Goal: Task Accomplishment & Management: Manage account settings

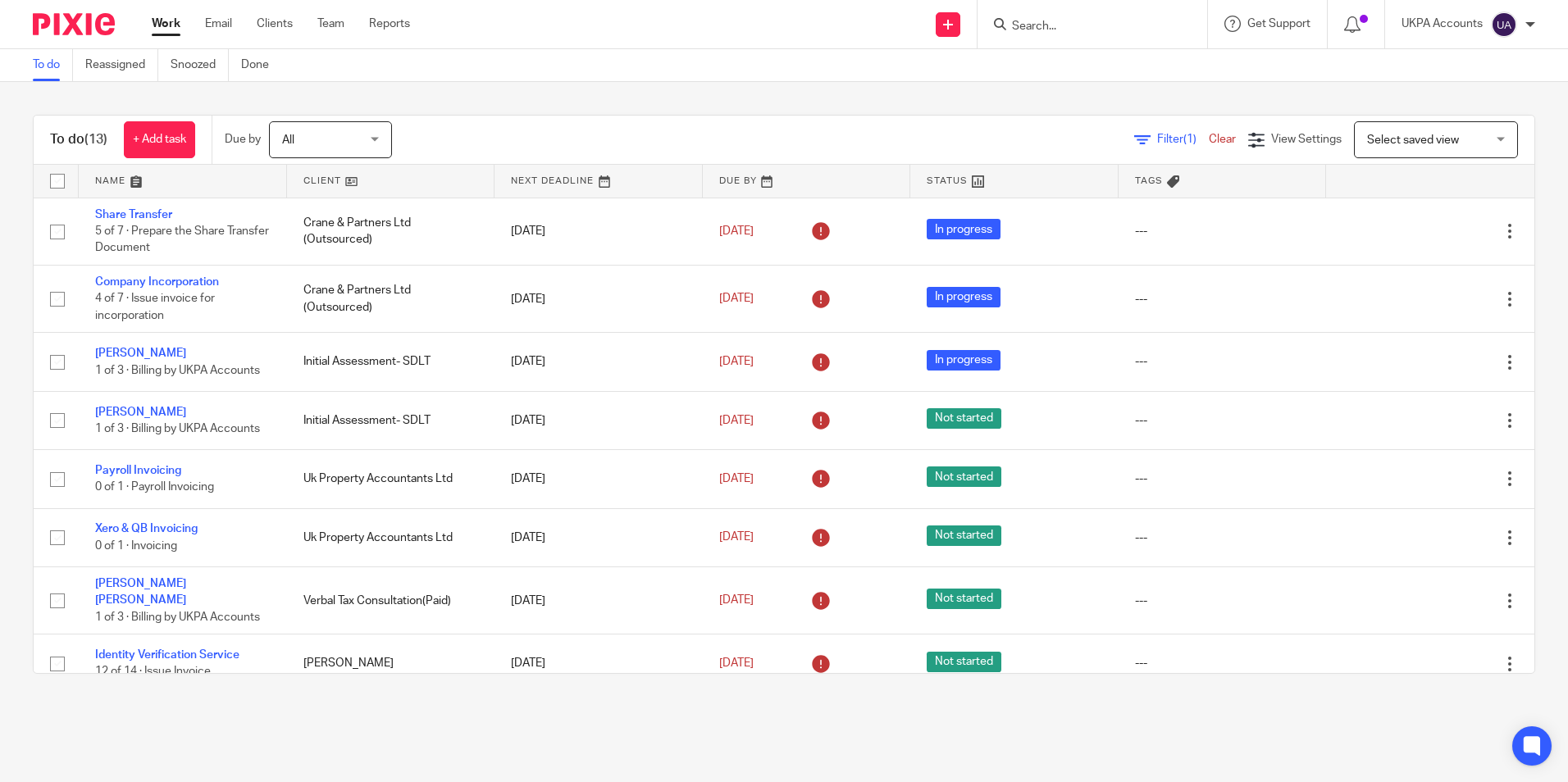
drag, startPoint x: 0, startPoint y: 0, endPoint x: 57, endPoint y: 64, distance: 85.7
click at [57, 64] on link "To do" at bounding box center [53, 65] width 40 height 32
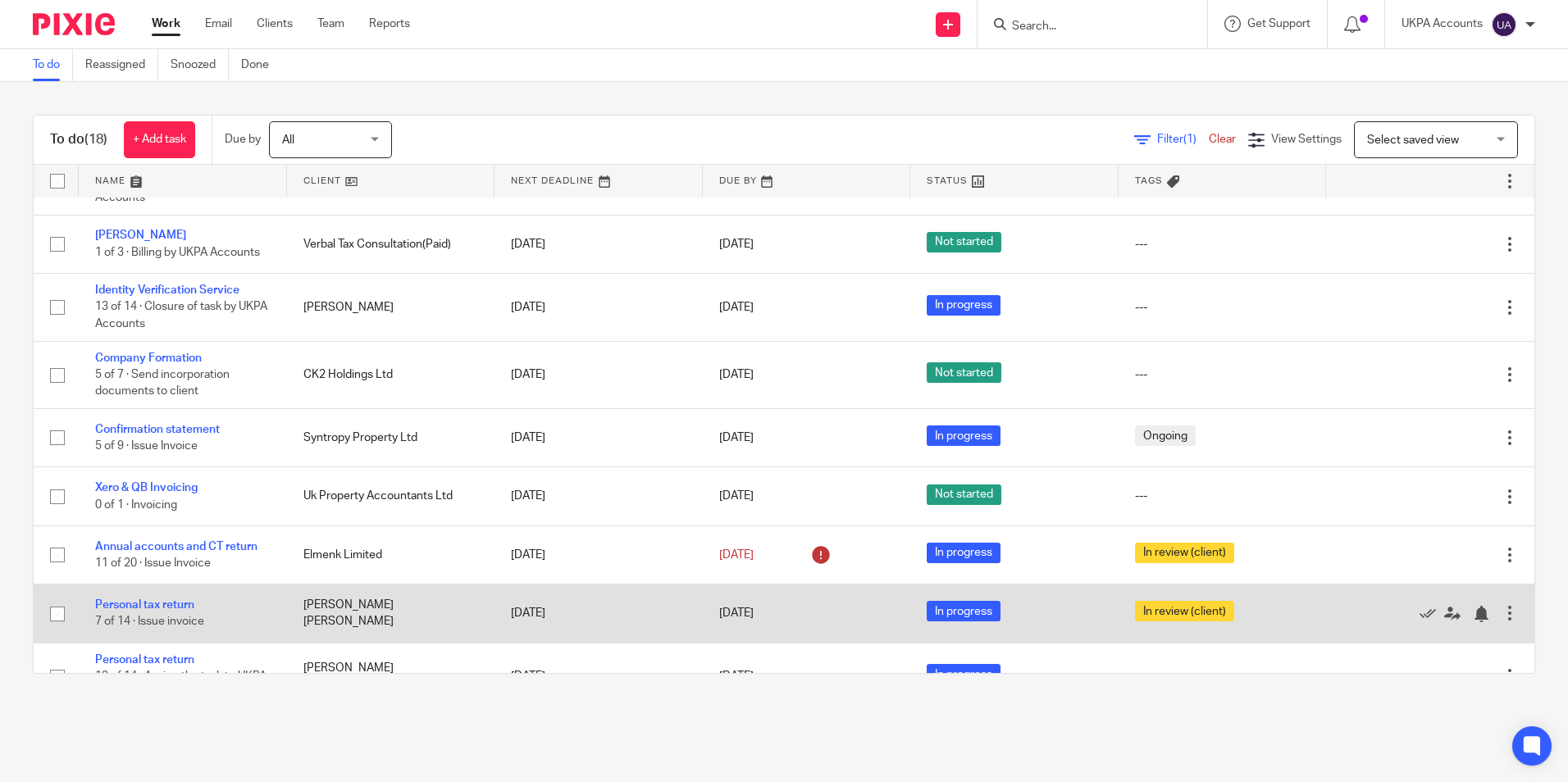
scroll to position [632, 0]
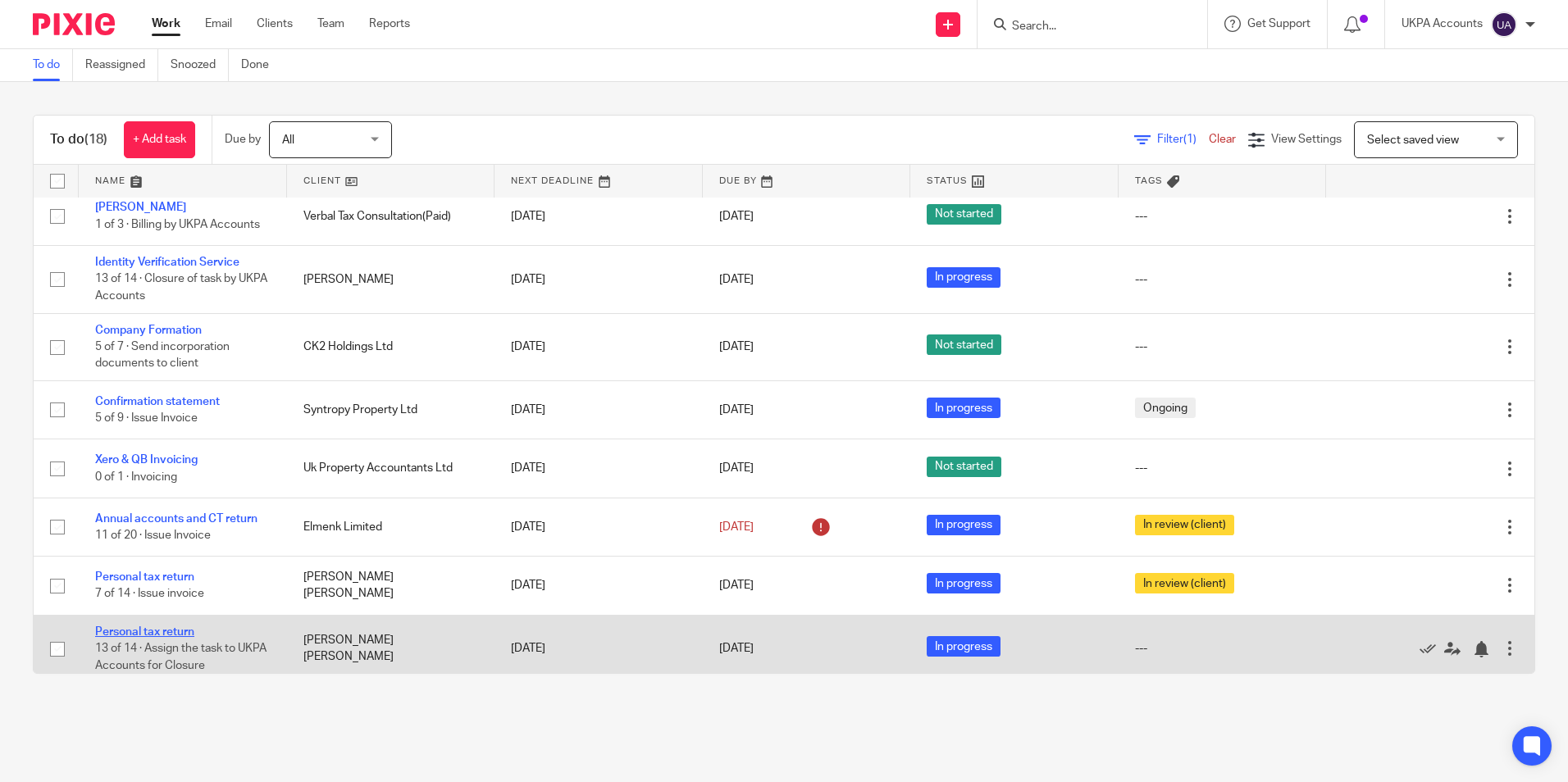
click at [182, 627] on link "Personal tax return" at bounding box center [145, 632] width 99 height 12
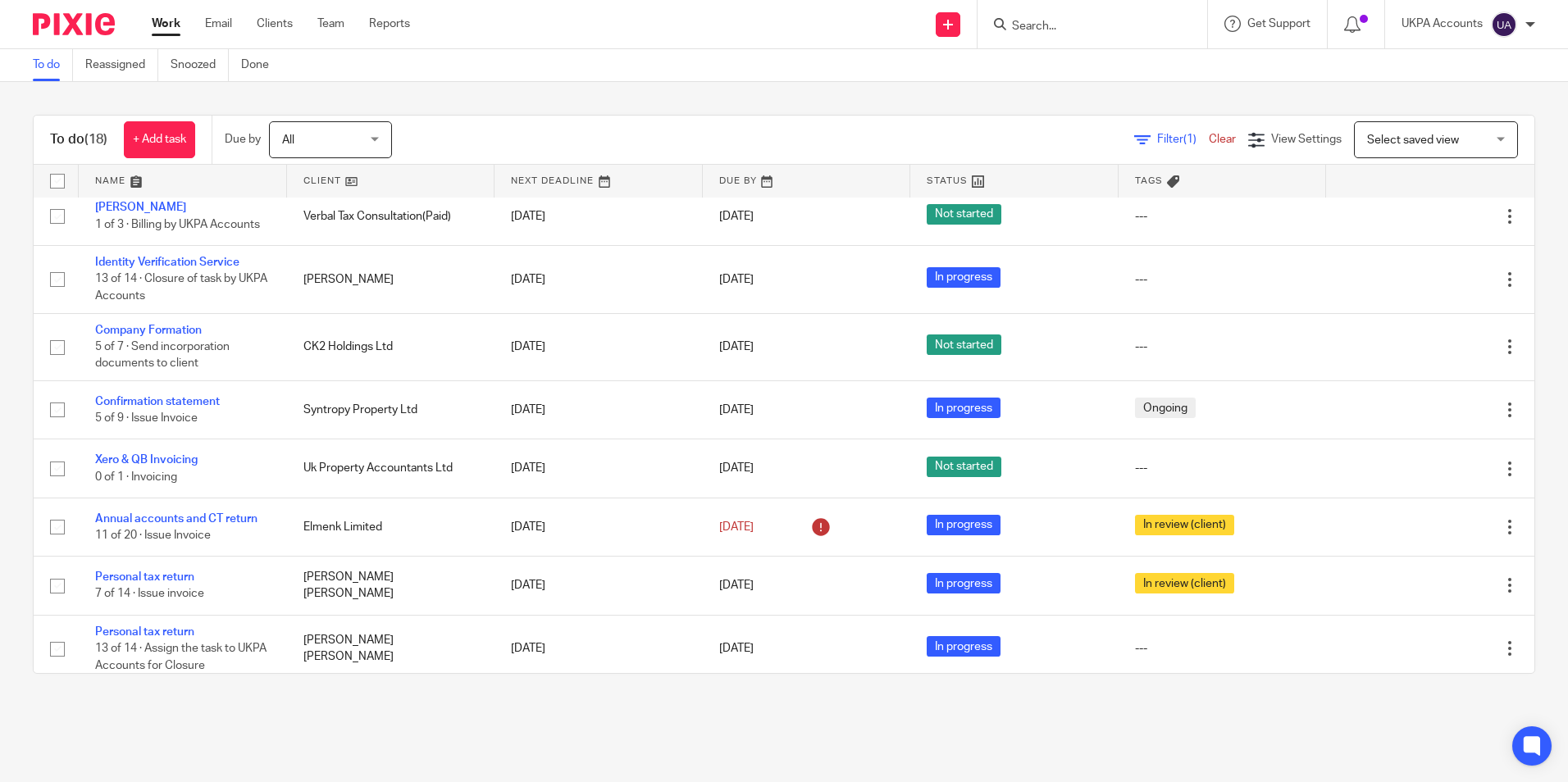
click at [57, 69] on link "To do" at bounding box center [53, 65] width 40 height 32
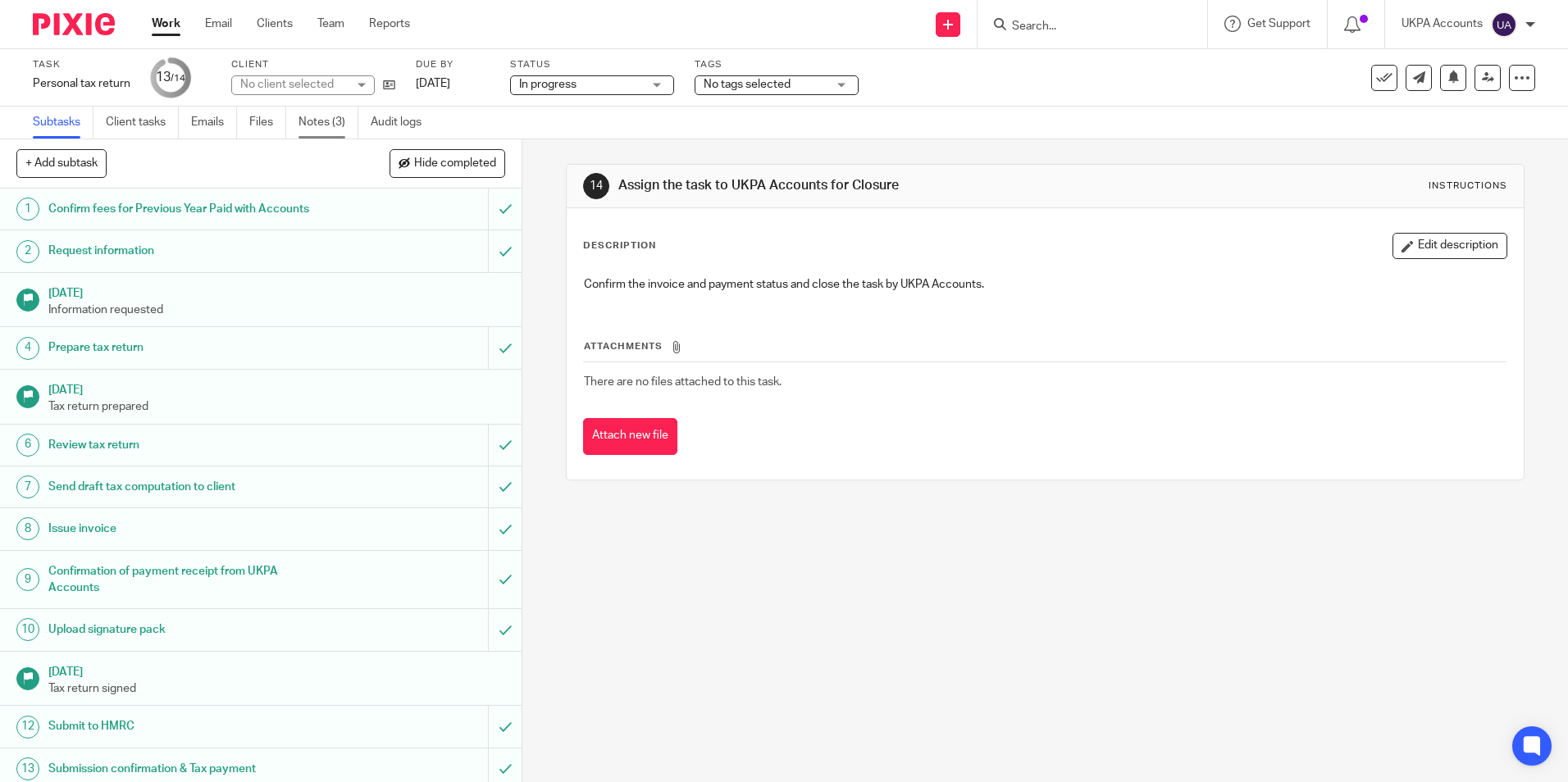
drag, startPoint x: 0, startPoint y: 0, endPoint x: 313, endPoint y: 120, distance: 335.2
click at [313, 120] on link "Notes (3)" at bounding box center [328, 122] width 60 height 32
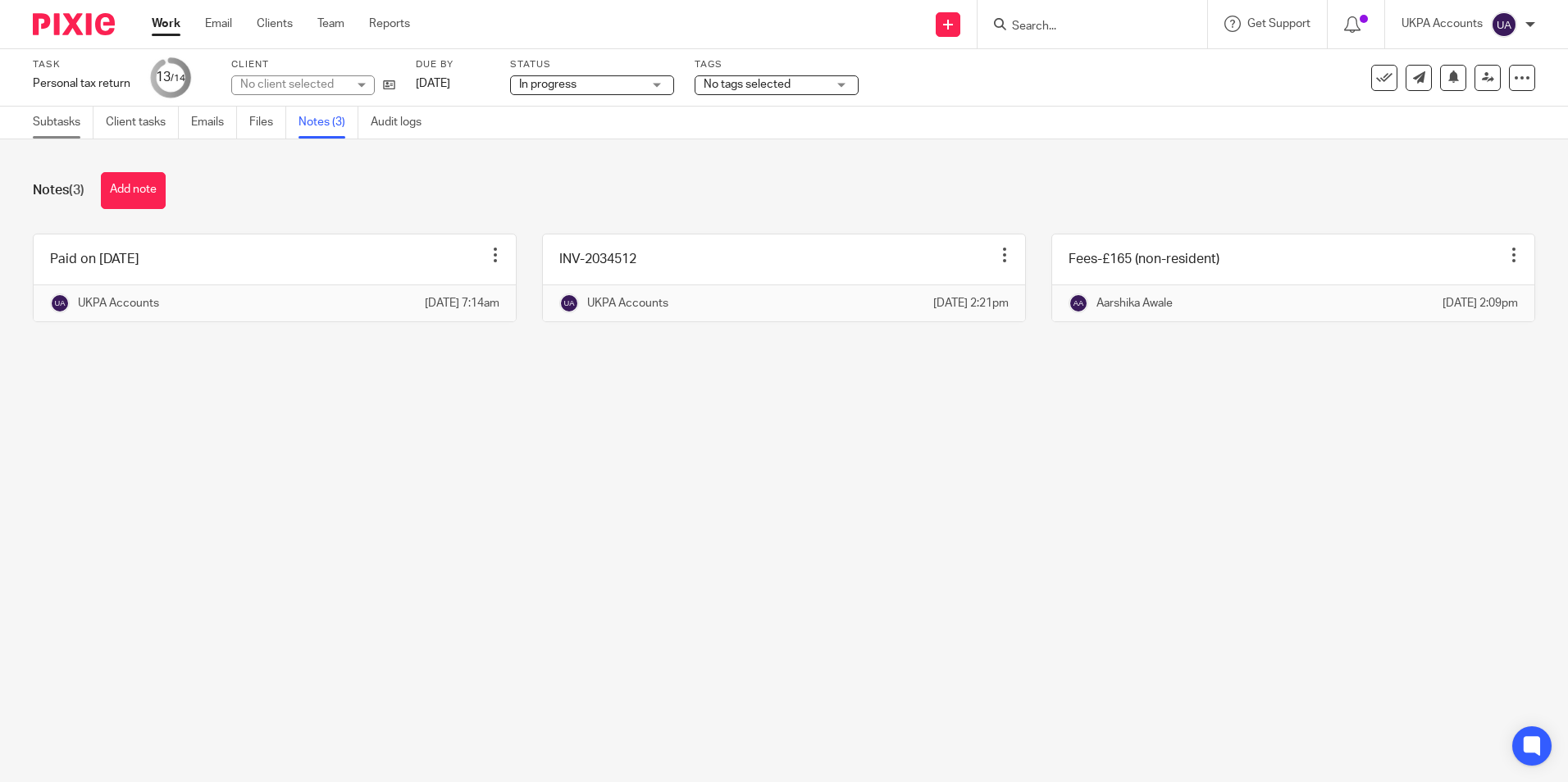
click at [46, 121] on link "Subtasks" at bounding box center [63, 122] width 61 height 32
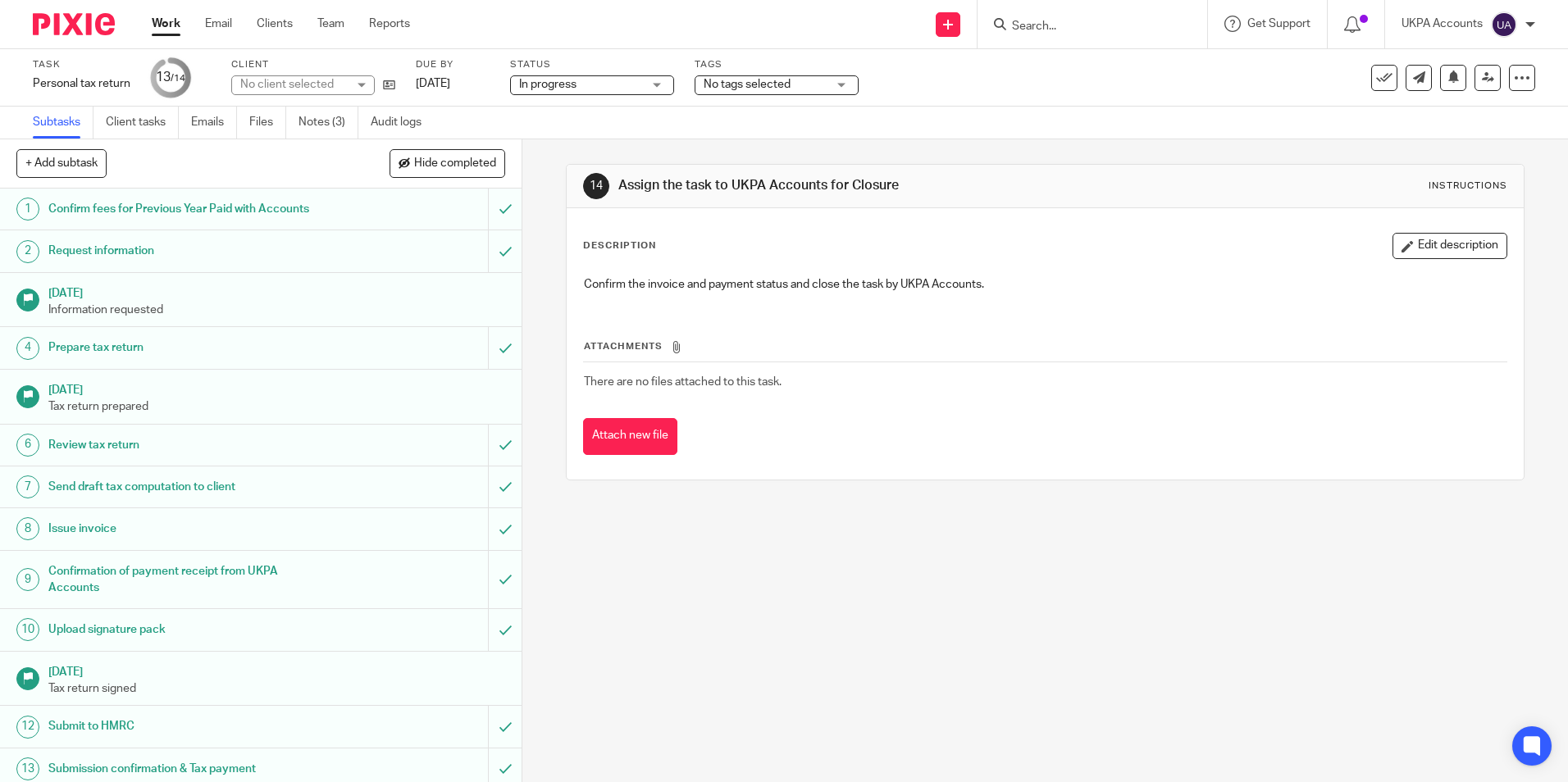
scroll to position [50, 0]
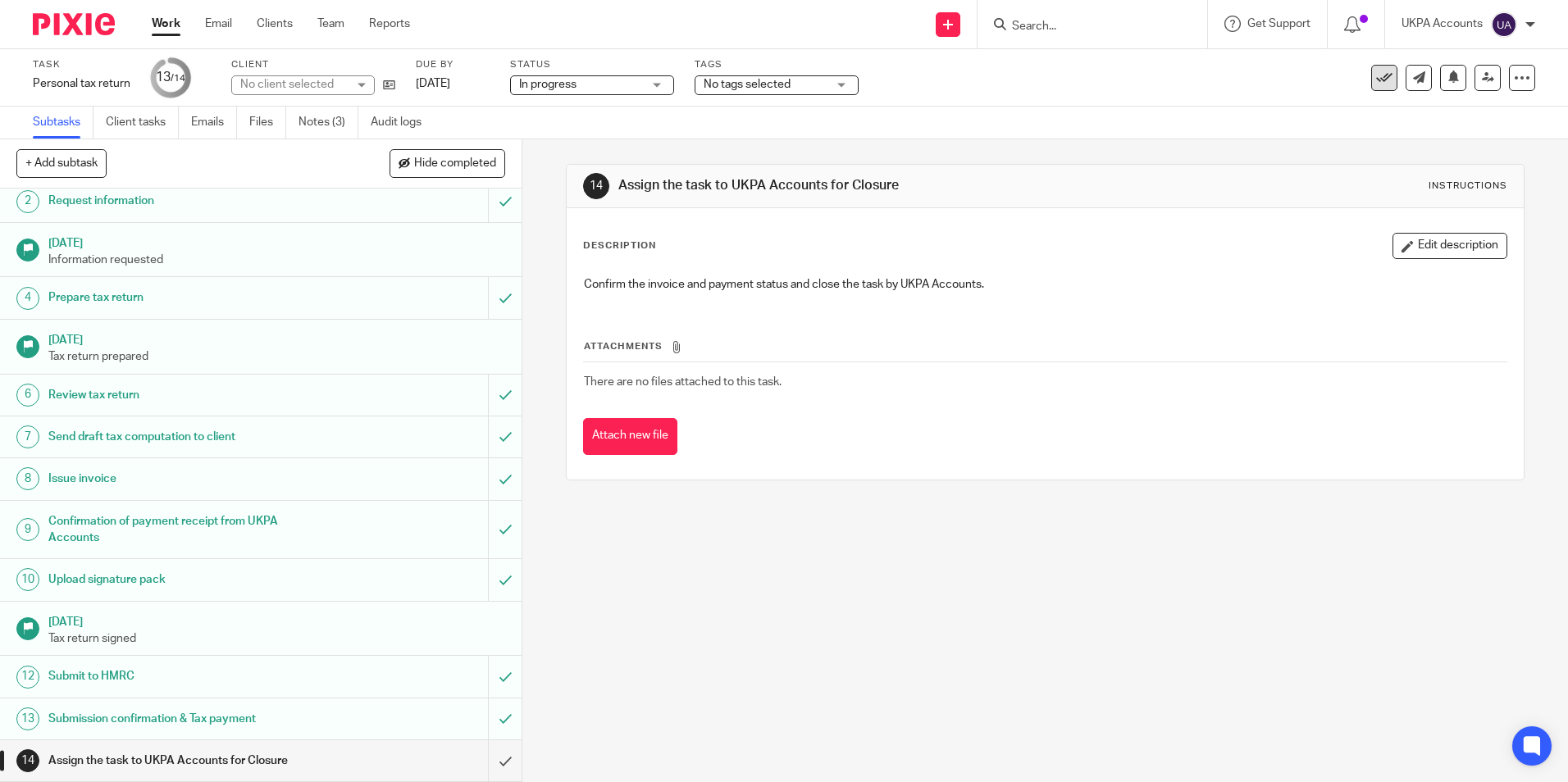
click at [1376, 82] on icon at bounding box center [1384, 78] width 16 height 16
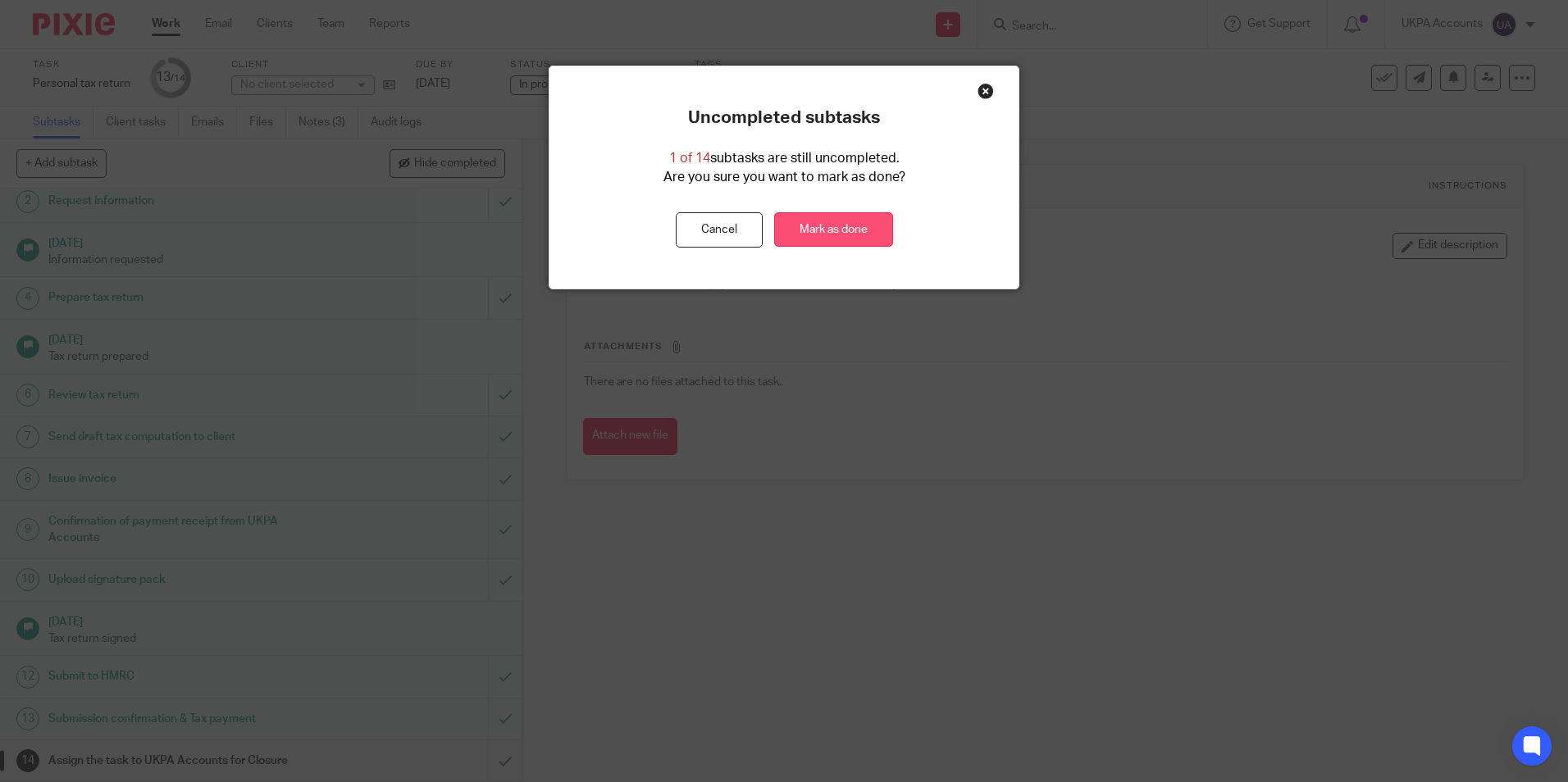
click at [847, 228] on link "Mark as done" at bounding box center [833, 230] width 119 height 36
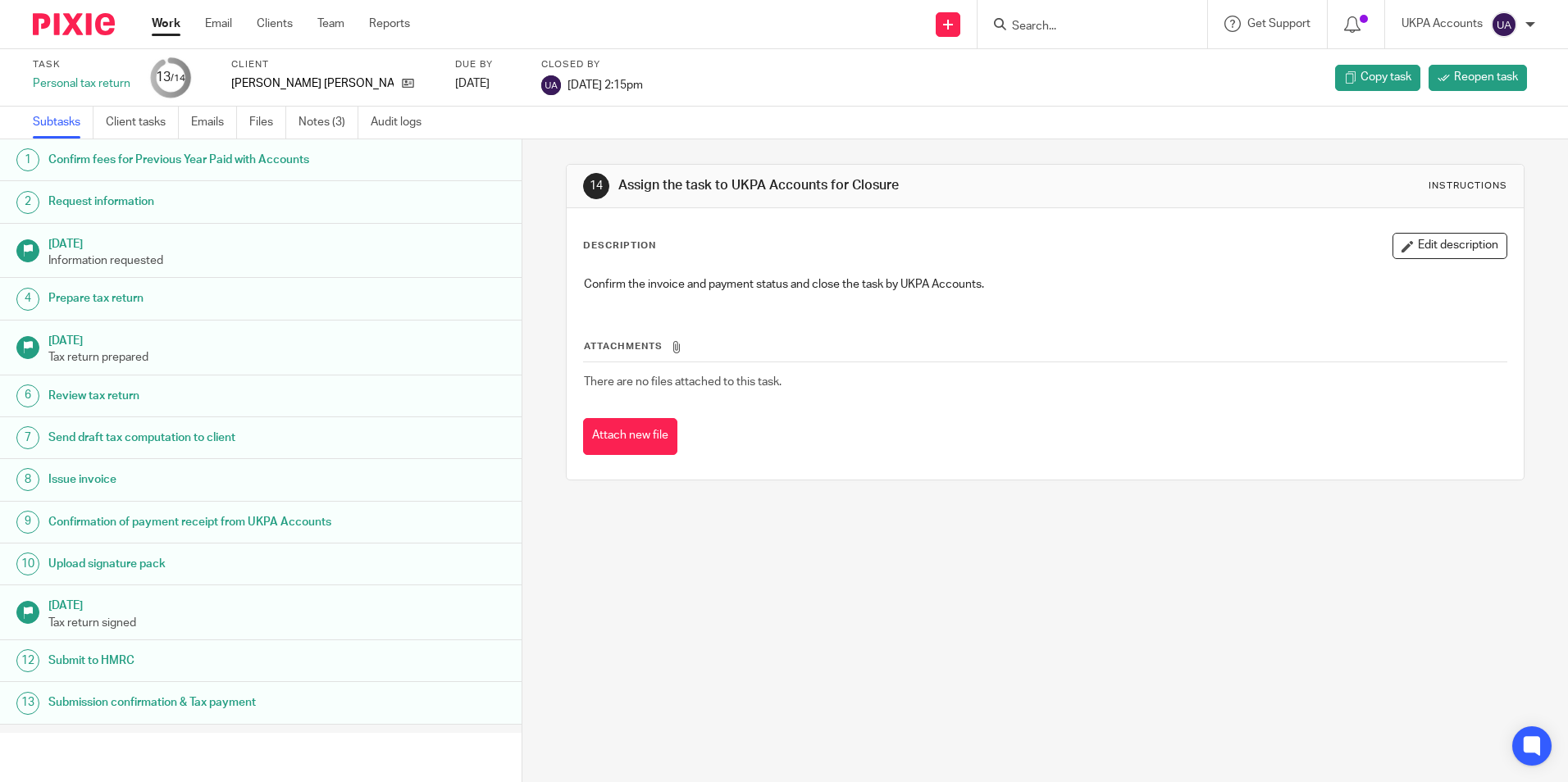
drag, startPoint x: 940, startPoint y: 531, endPoint x: 1014, endPoint y: 262, distance: 279.0
click at [940, 531] on div "14 Assign the task to UKPA Accounts for Closure Instructions Description Edit d…" at bounding box center [1044, 461] width 1045 height 643
click at [1068, 27] on input "Search" at bounding box center [1083, 27] width 147 height 15
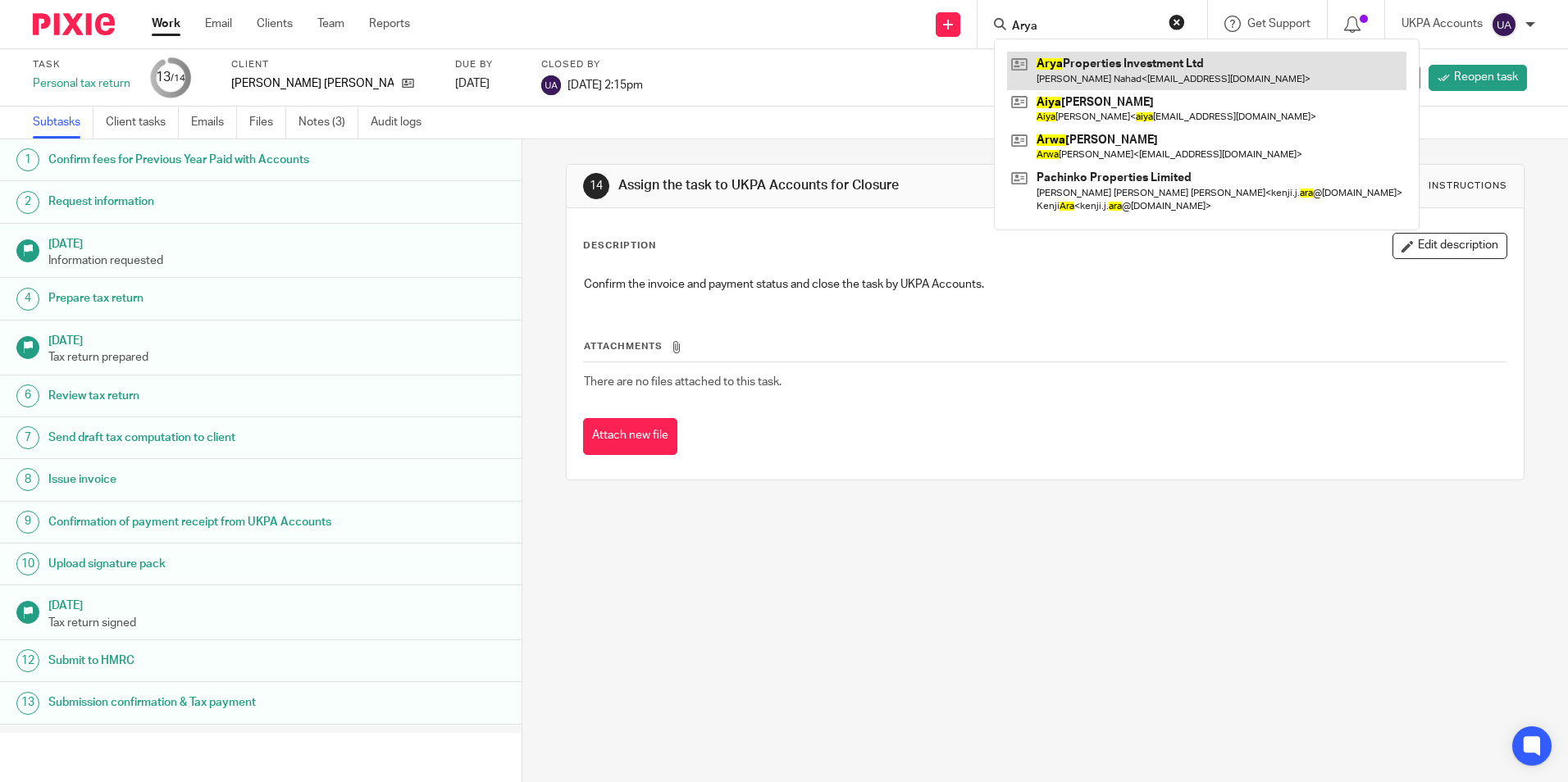
type input "Arya"
click at [1084, 66] on link at bounding box center [1206, 71] width 399 height 37
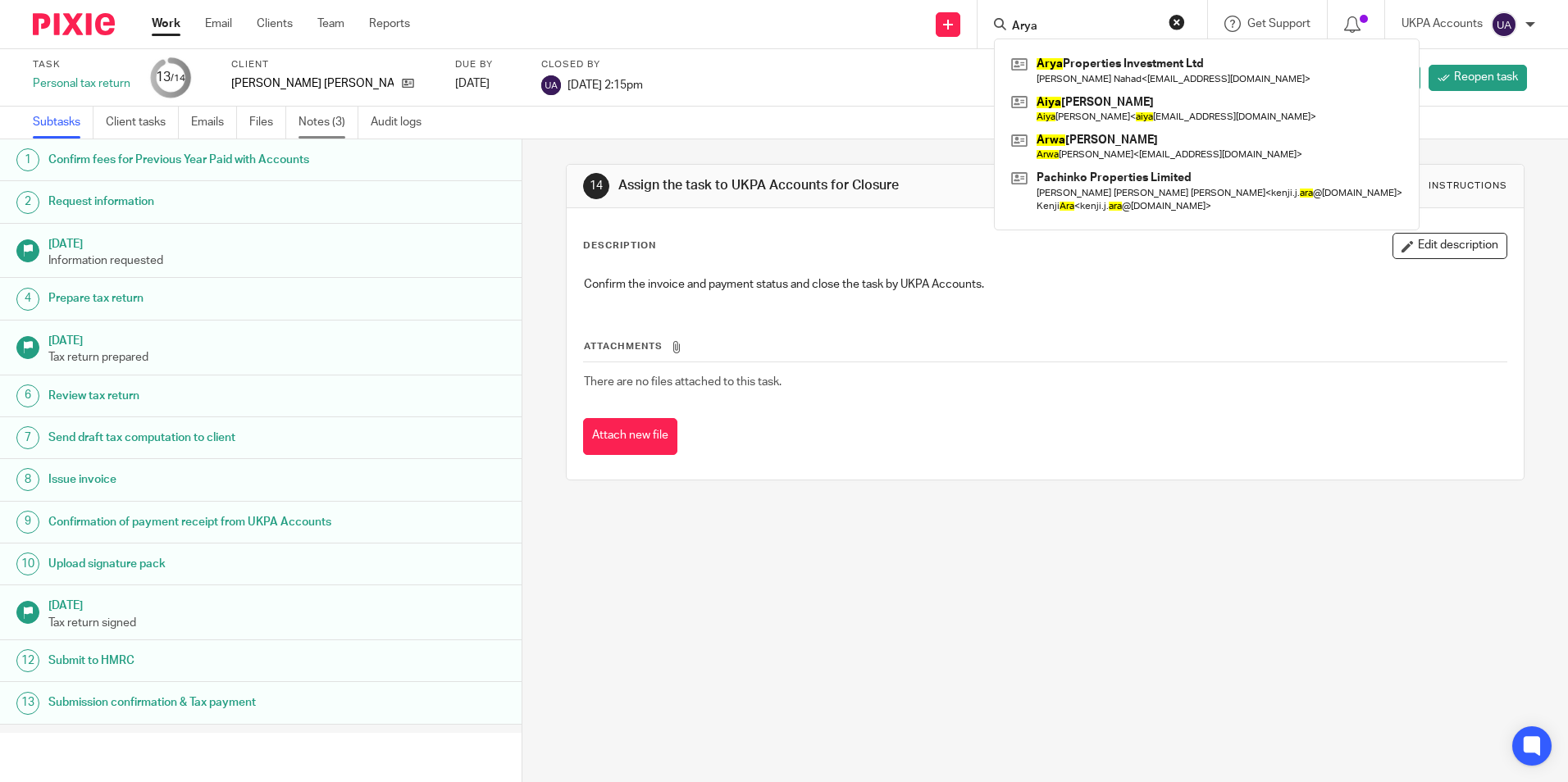
click at [335, 122] on link "Notes (3)" at bounding box center [328, 122] width 60 height 32
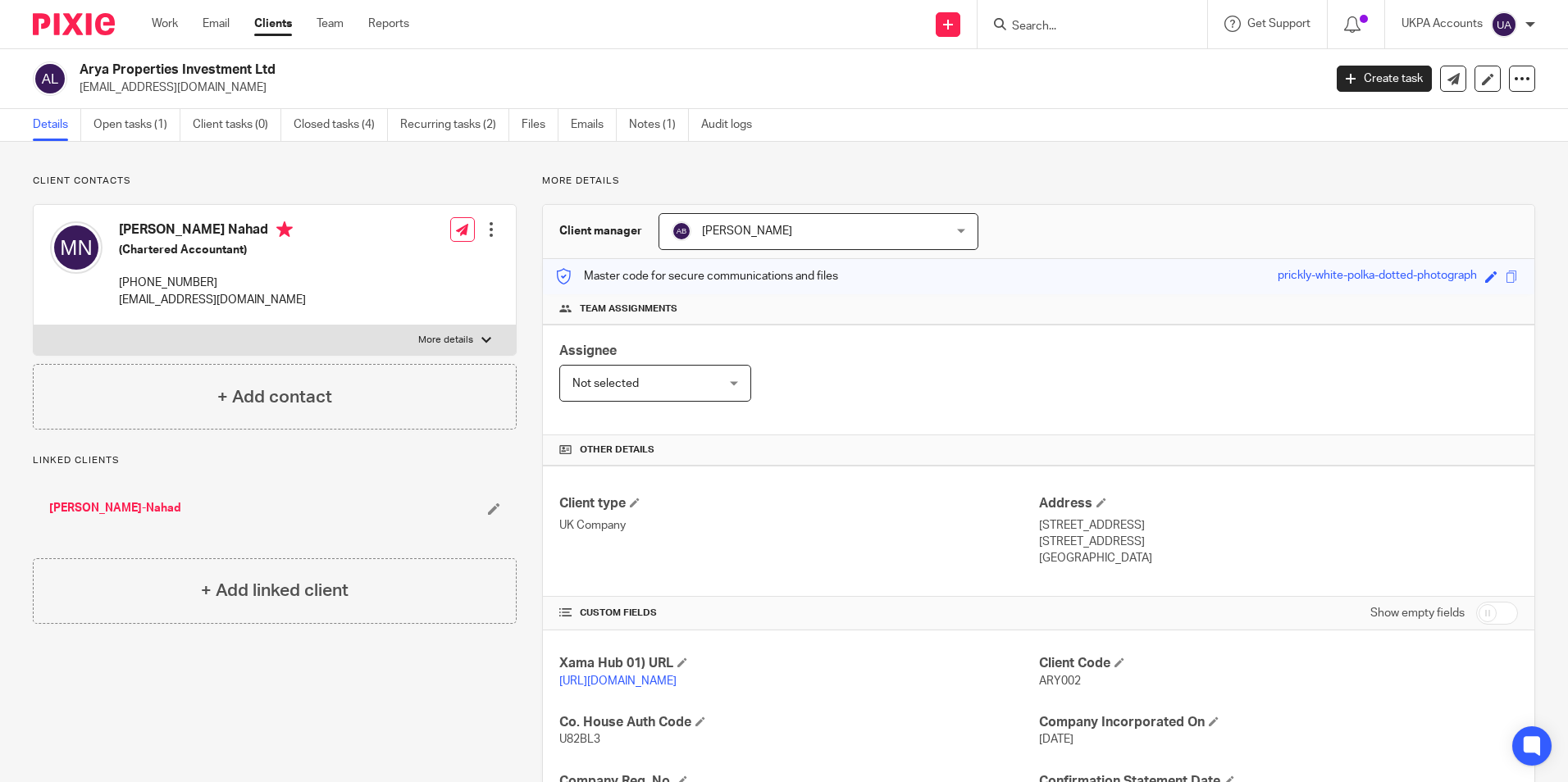
drag, startPoint x: 81, startPoint y: 68, endPoint x: 282, endPoint y: 75, distance: 201.1
click at [282, 75] on h2 "Arya Properties Investment Ltd" at bounding box center [572, 70] width 985 height 17
copy h2 "Arya Properties Investment Ltd"
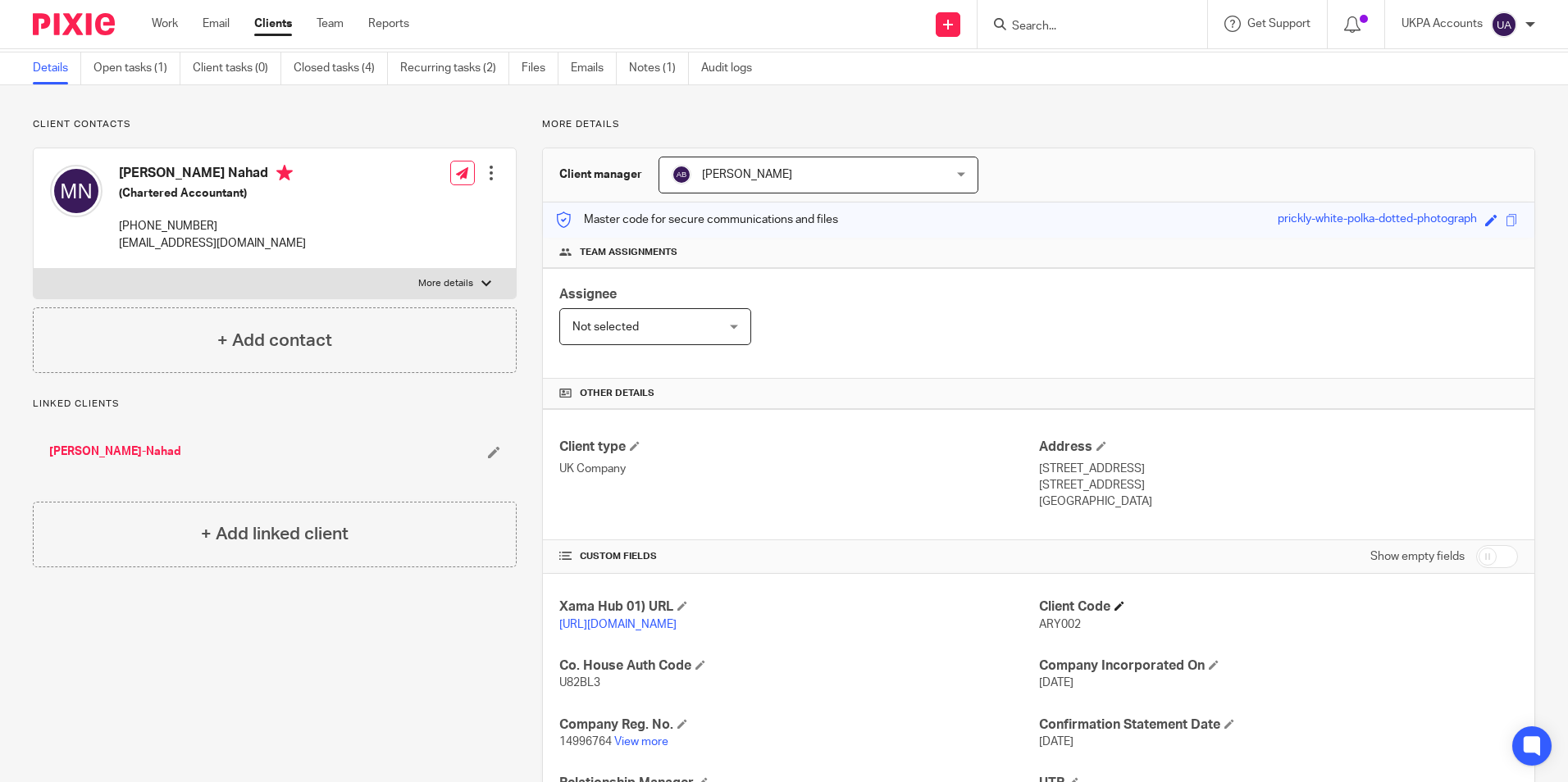
scroll to position [82, 0]
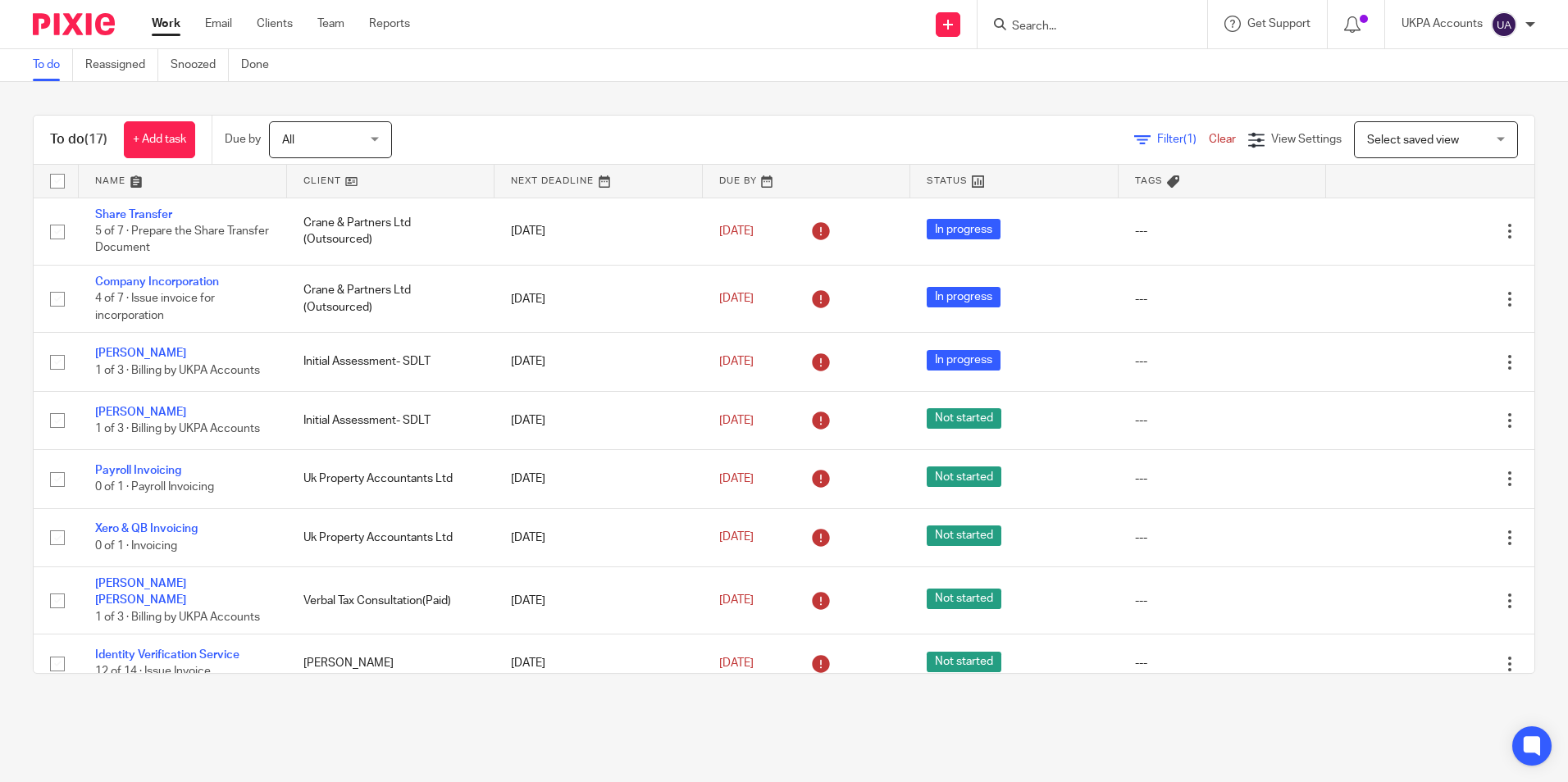
click at [47, 64] on link "To do" at bounding box center [53, 65] width 40 height 32
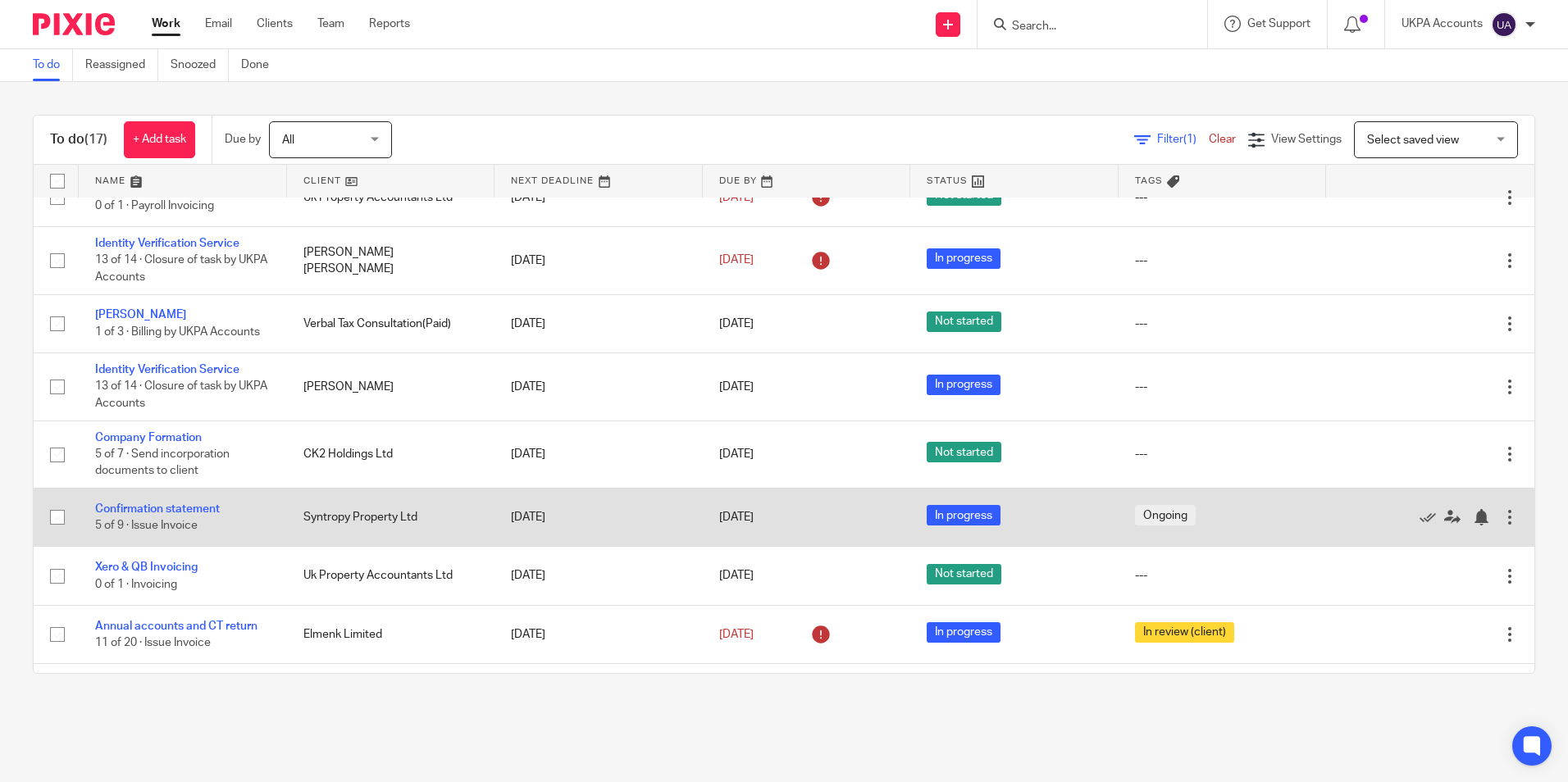
scroll to position [565, 0]
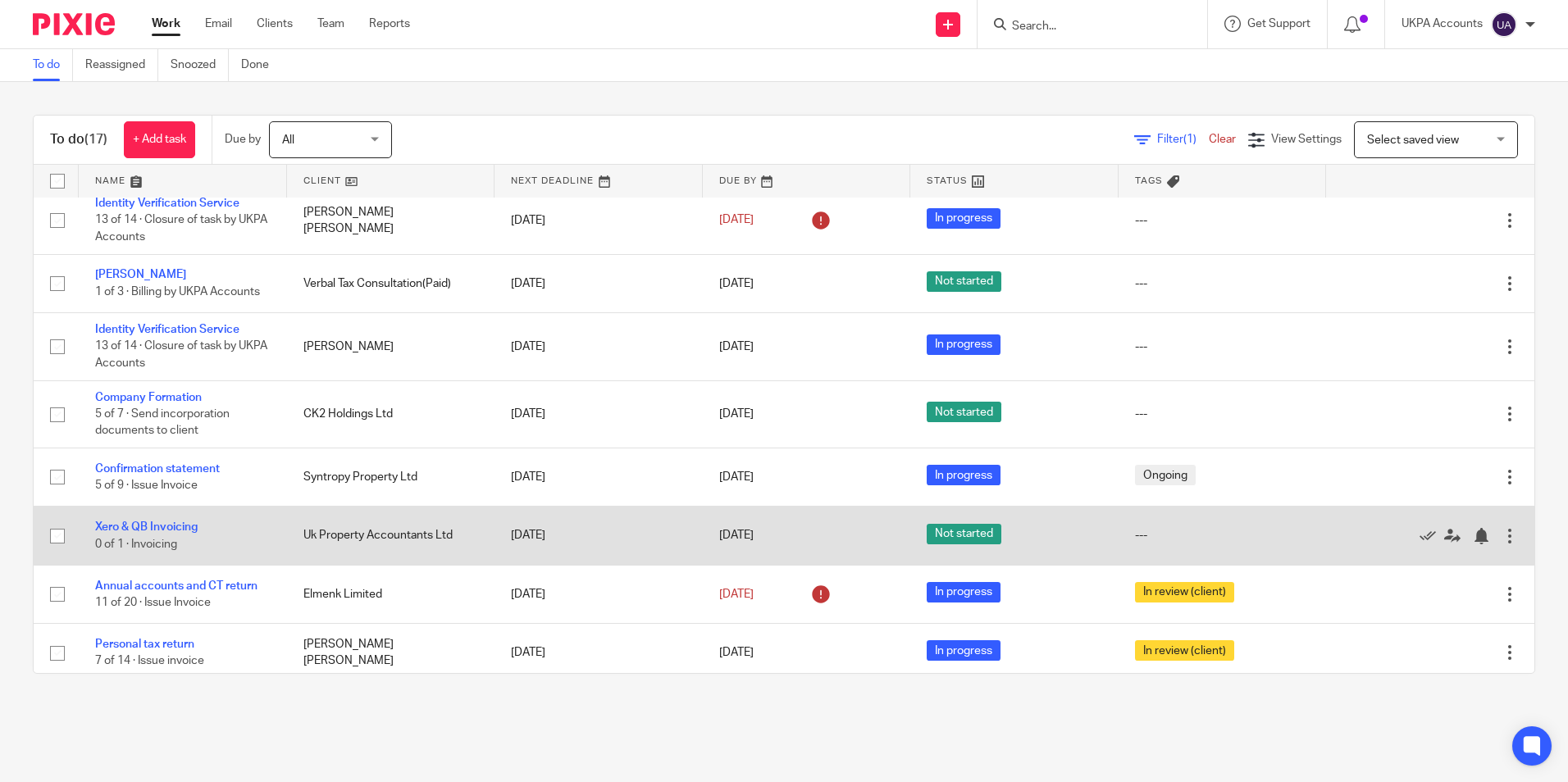
drag, startPoint x: 177, startPoint y: 635, endPoint x: 400, endPoint y: 545, distance: 240.5
click at [178, 639] on link "Personal tax return" at bounding box center [145, 645] width 99 height 12
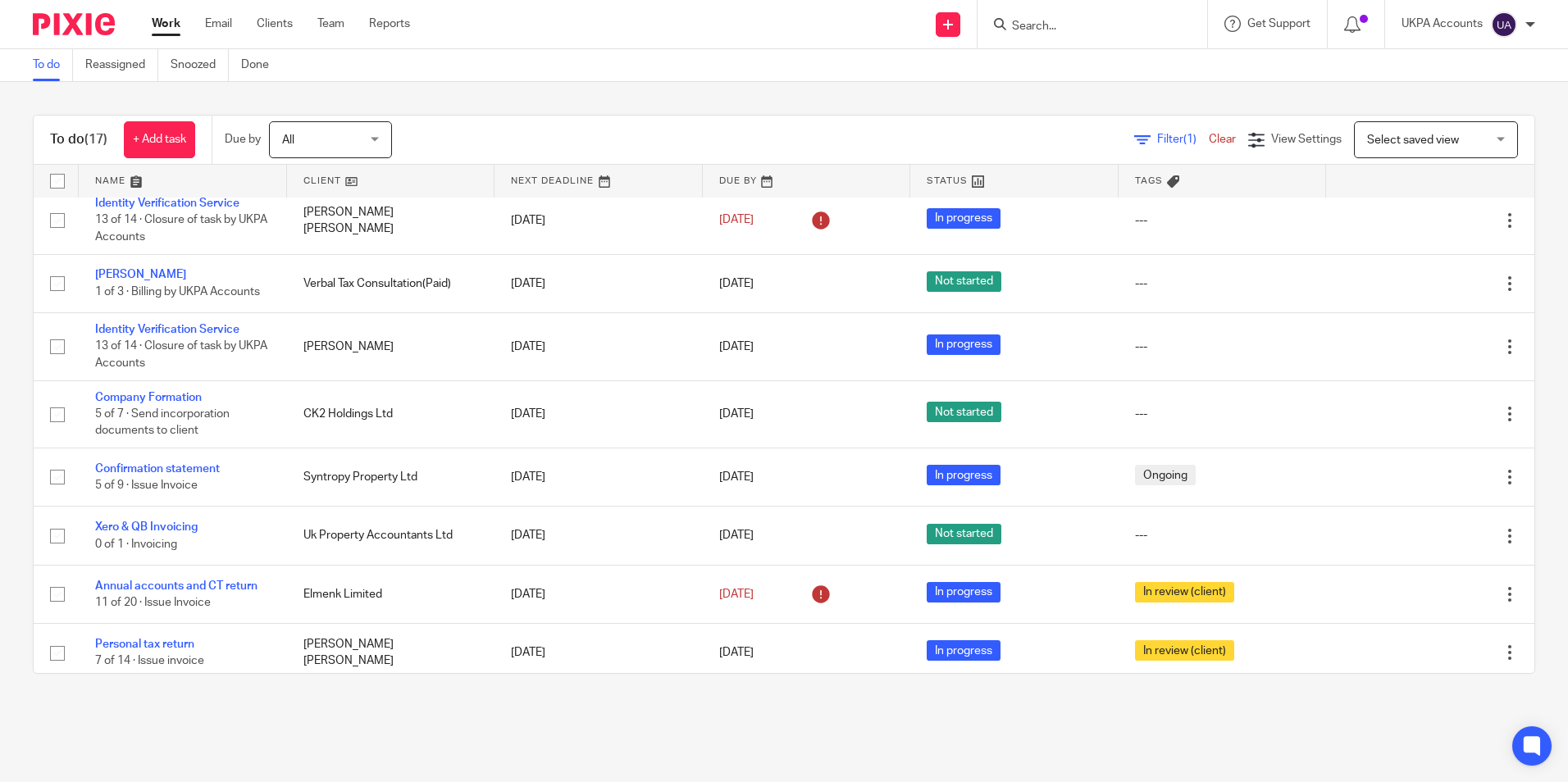
click at [50, 66] on link "To do" at bounding box center [53, 65] width 40 height 32
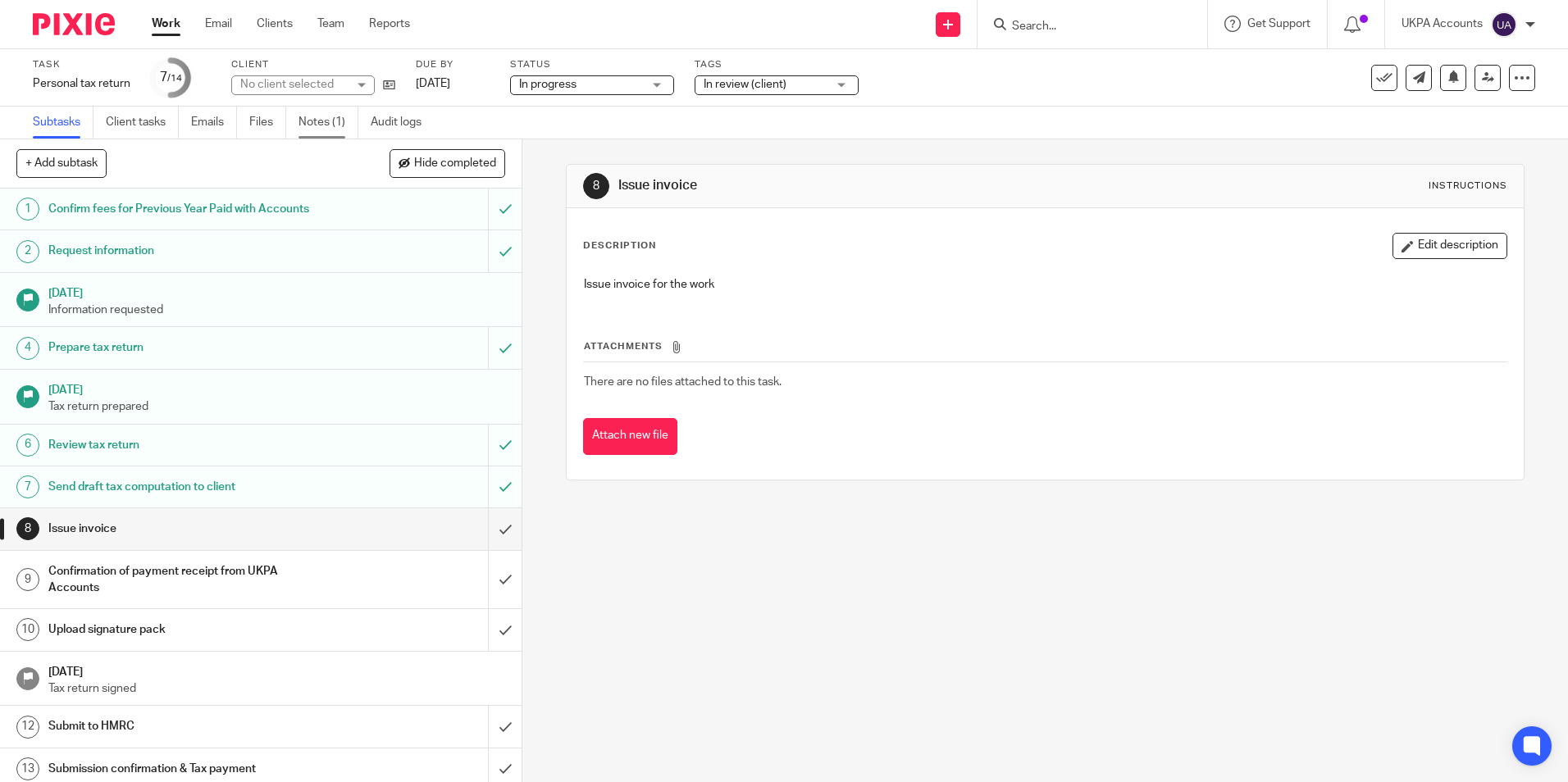
click at [322, 131] on link "Notes (1)" at bounding box center [328, 122] width 60 height 32
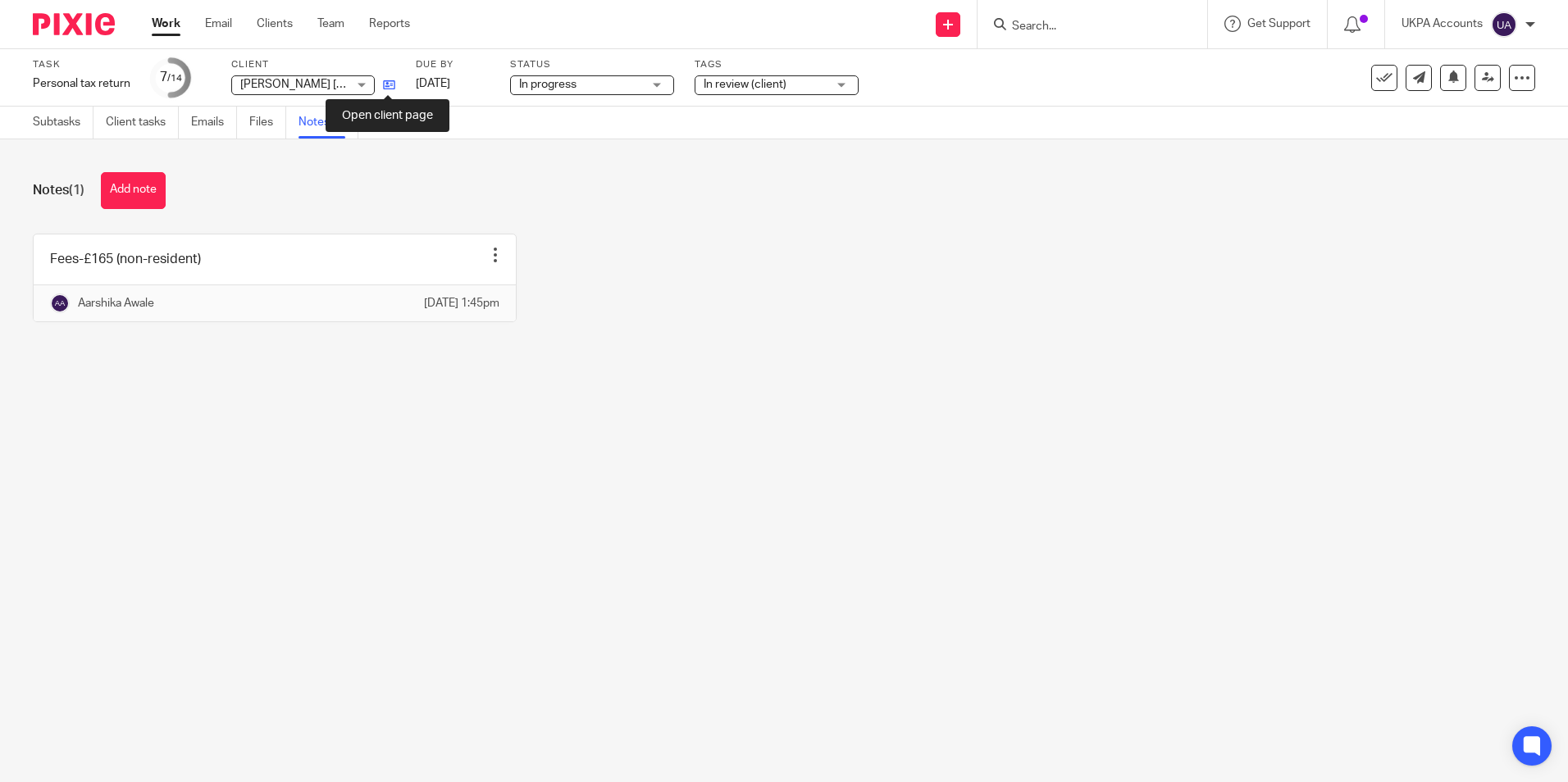
click at [383, 84] on icon at bounding box center [389, 85] width 12 height 12
click at [137, 192] on button "Add note" at bounding box center [133, 190] width 65 height 37
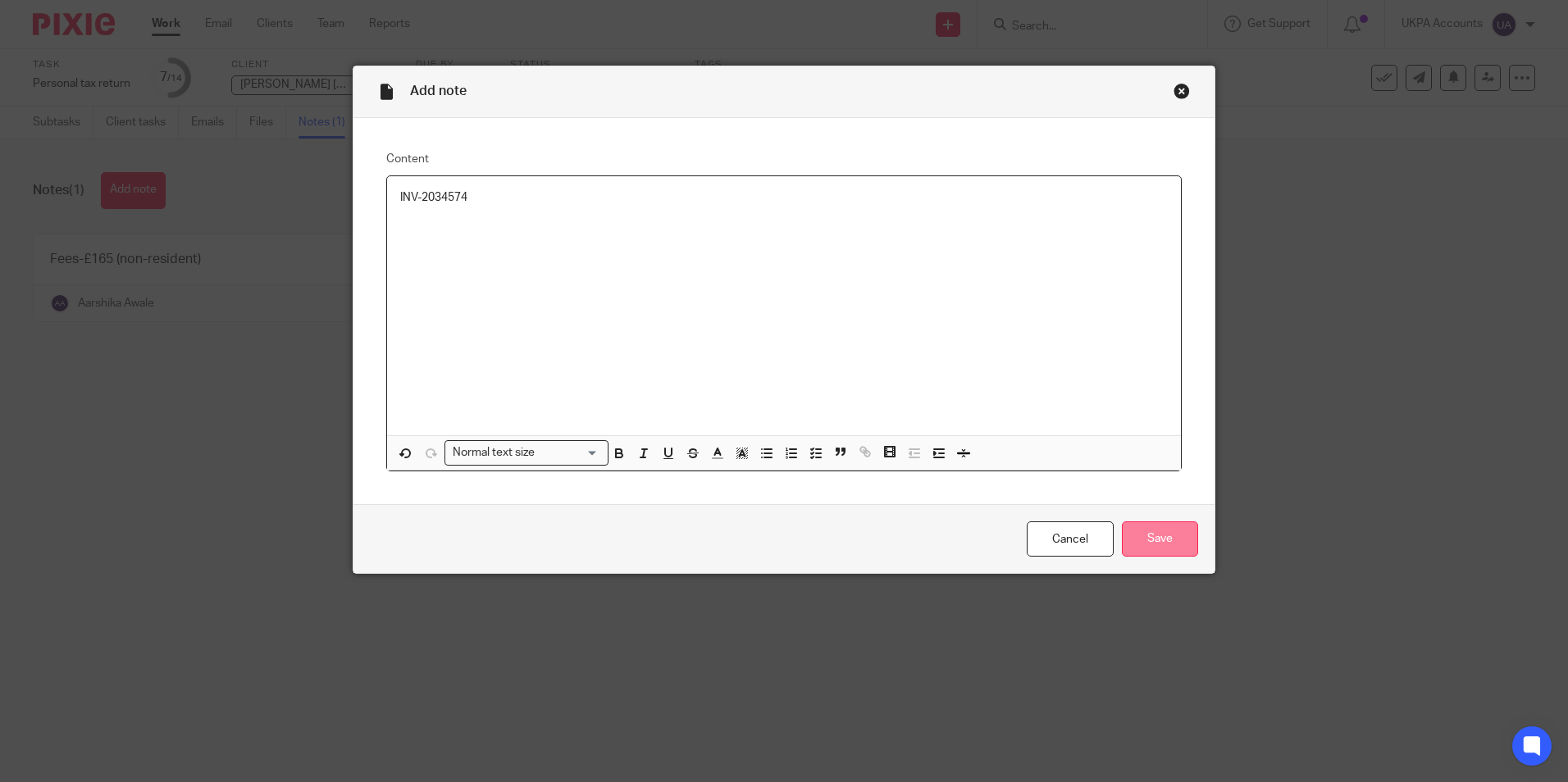
click at [1161, 541] on input "Save" at bounding box center [1159, 539] width 76 height 36
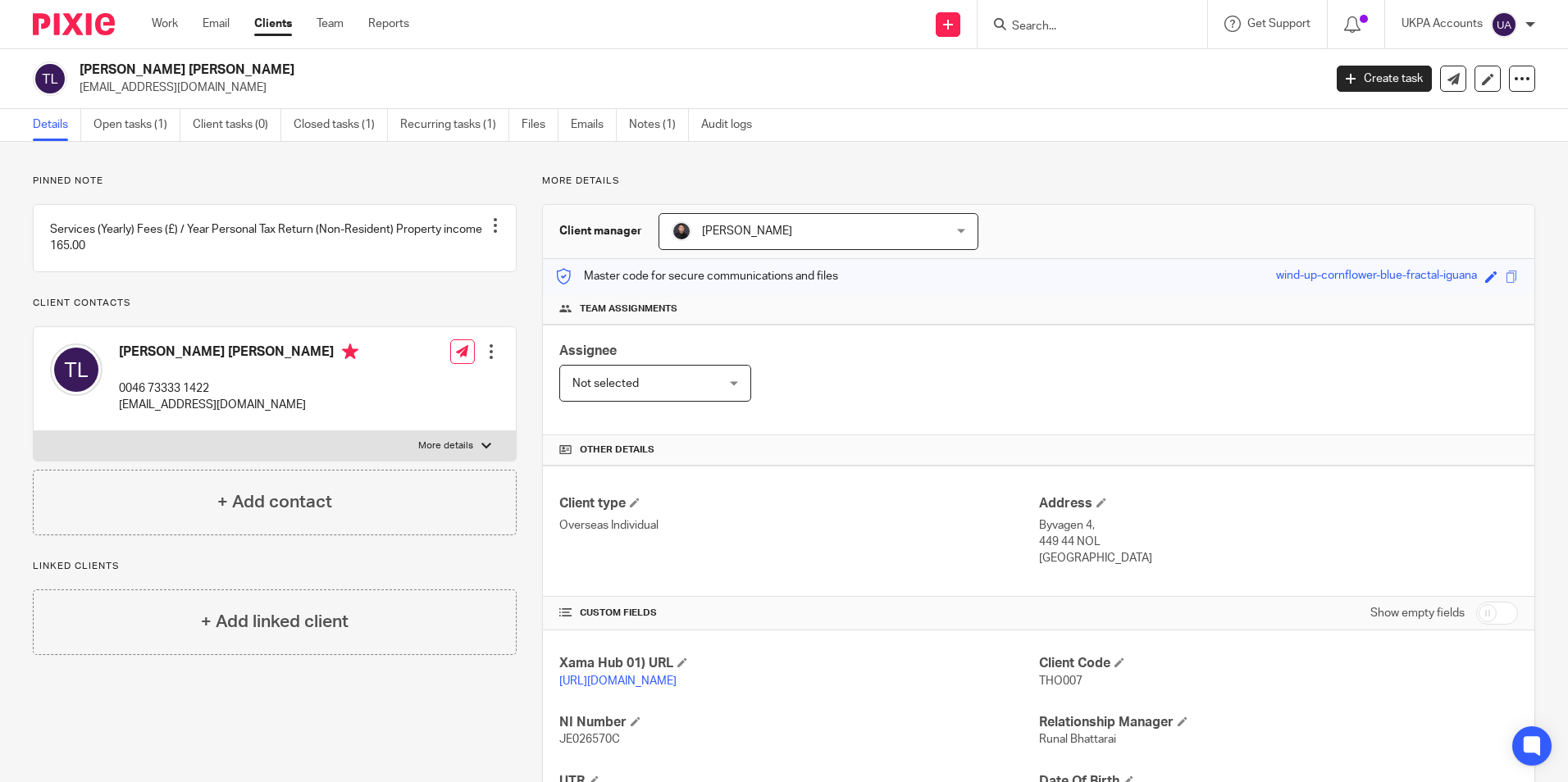
scroll to position [217, 0]
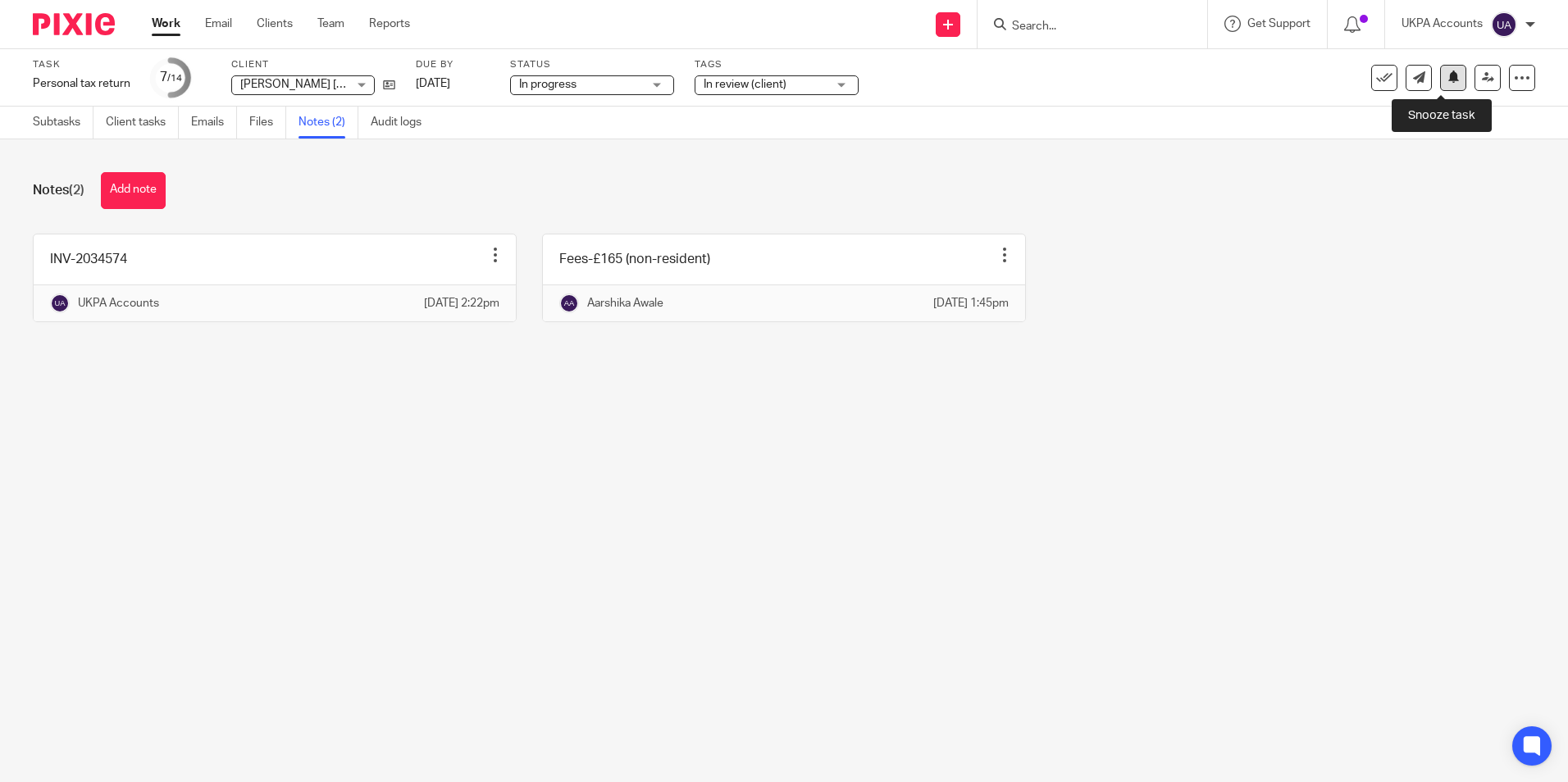
click at [1448, 82] on icon at bounding box center [1454, 77] width 12 height 12
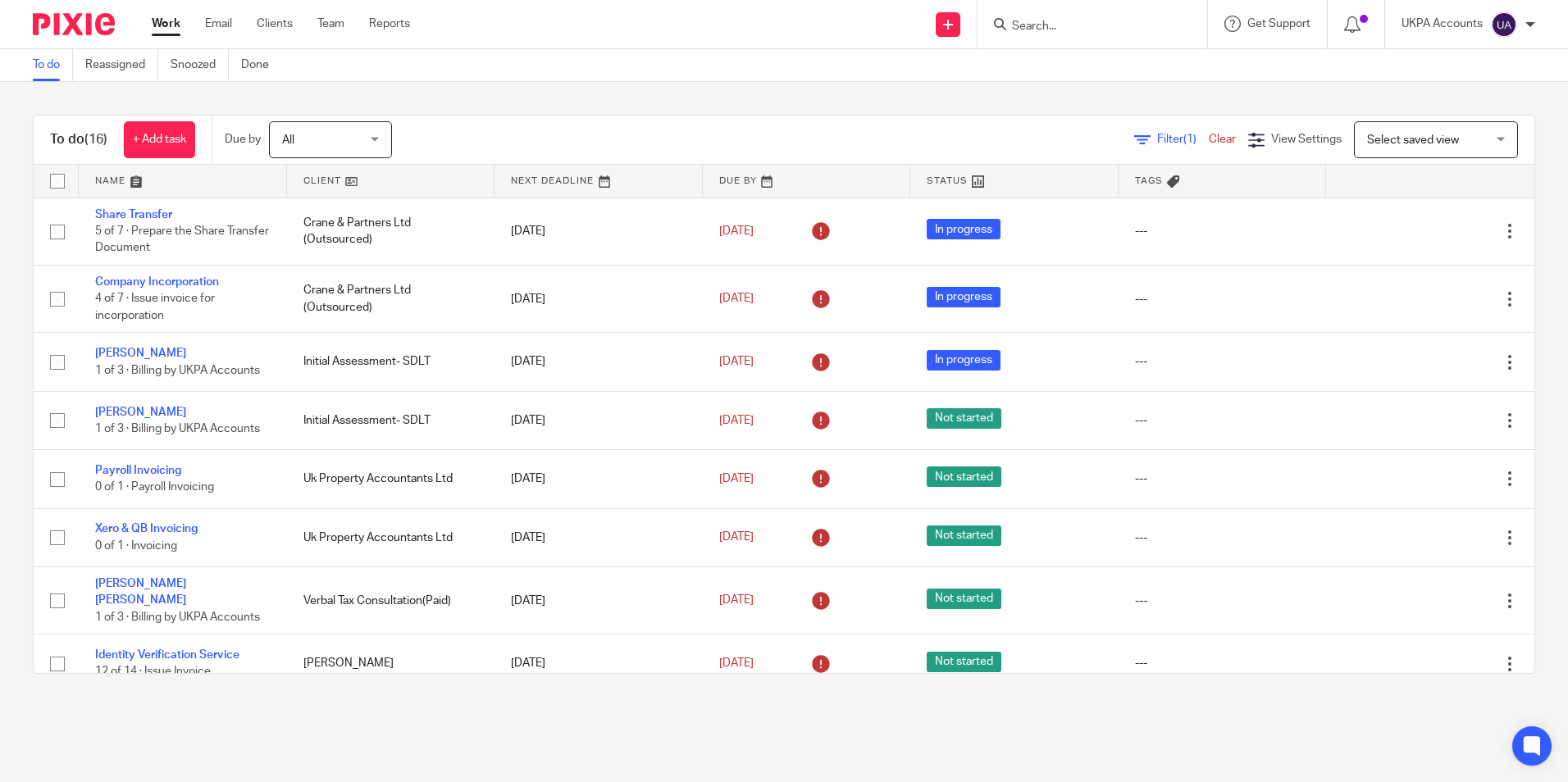
scroll to position [506, 0]
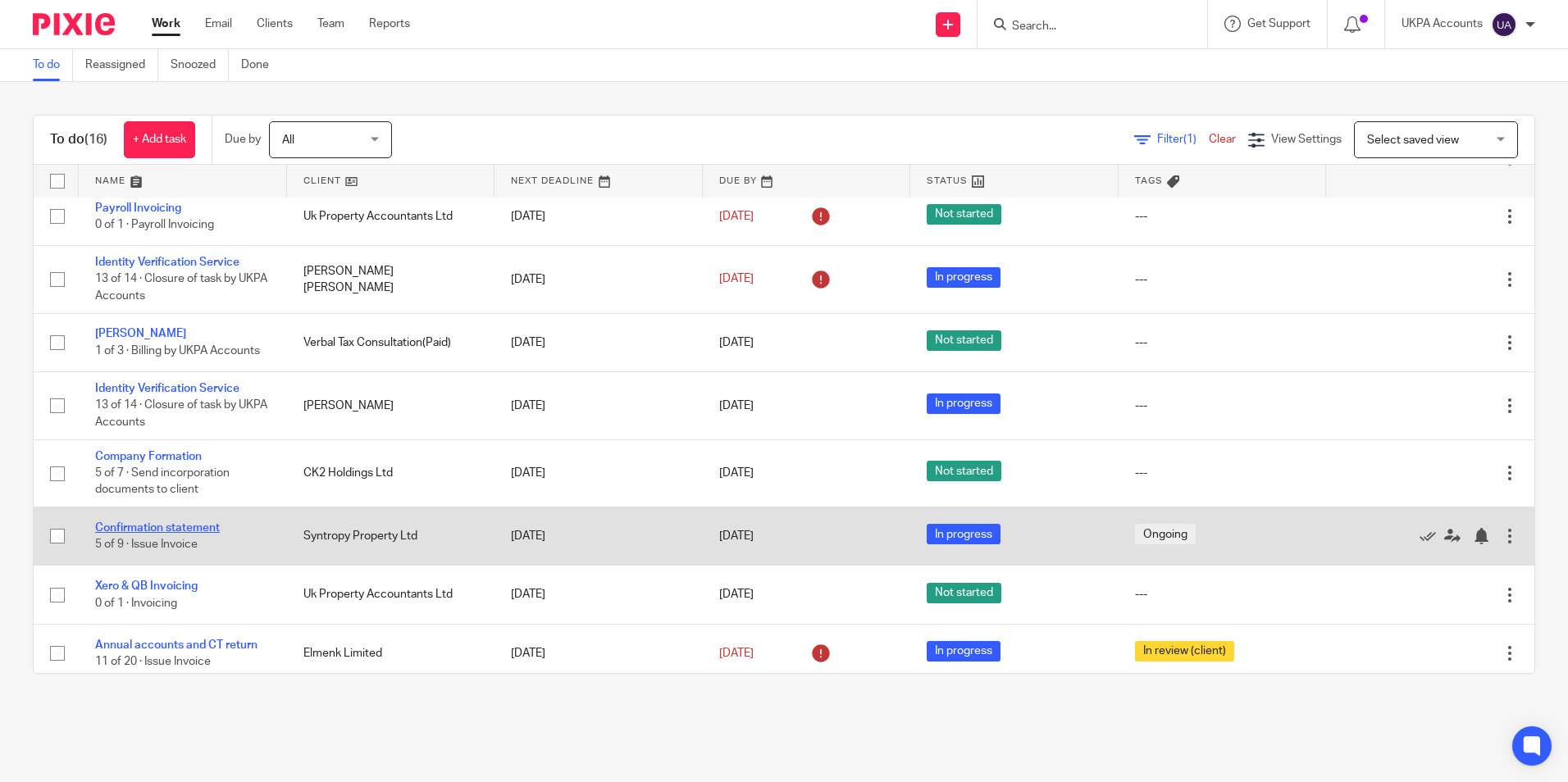
drag, startPoint x: 211, startPoint y: 518, endPoint x: 586, endPoint y: 470, distance: 378.1
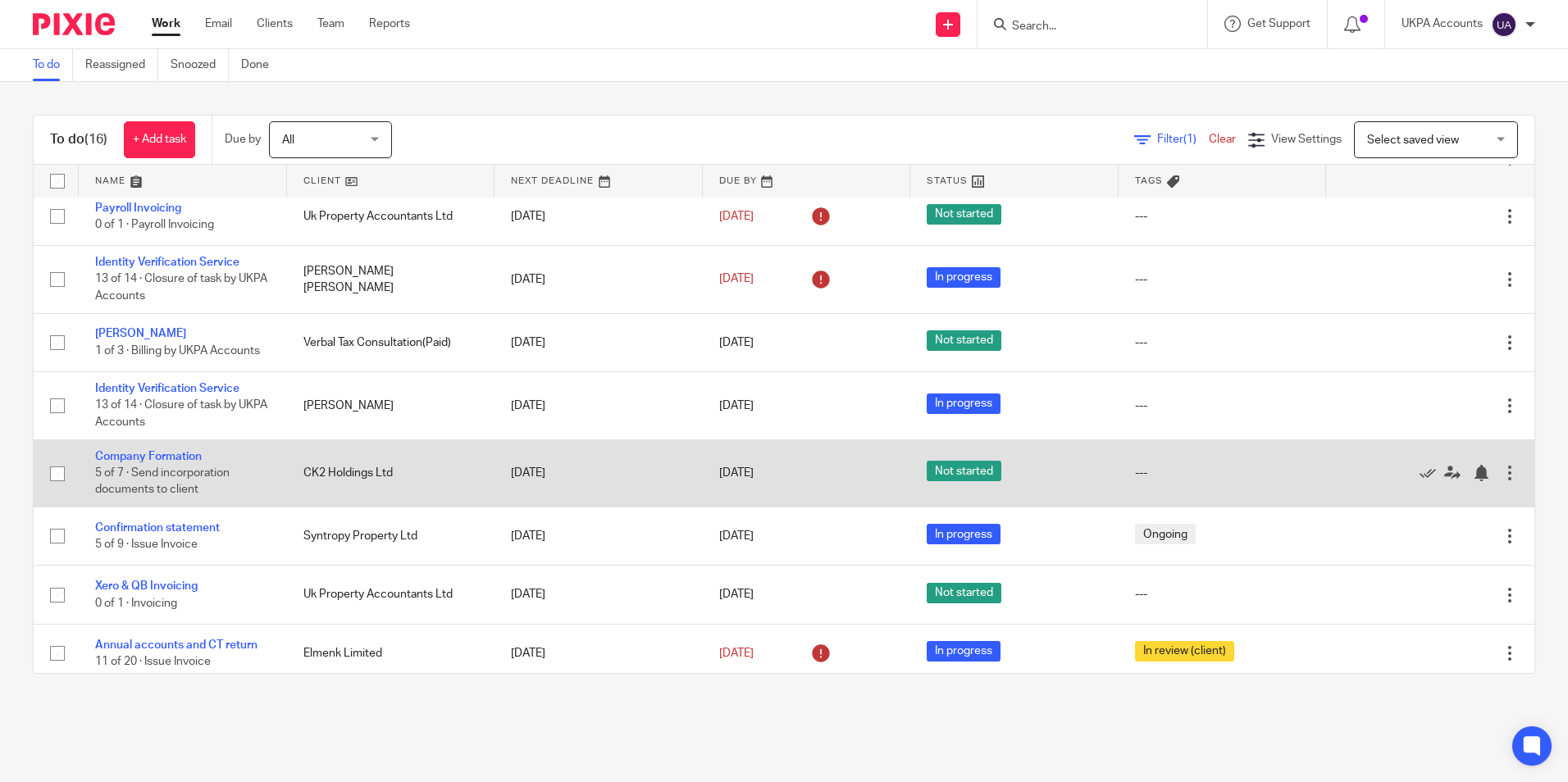
click at [211, 522] on link "Confirmation statement" at bounding box center [158, 528] width 125 height 12
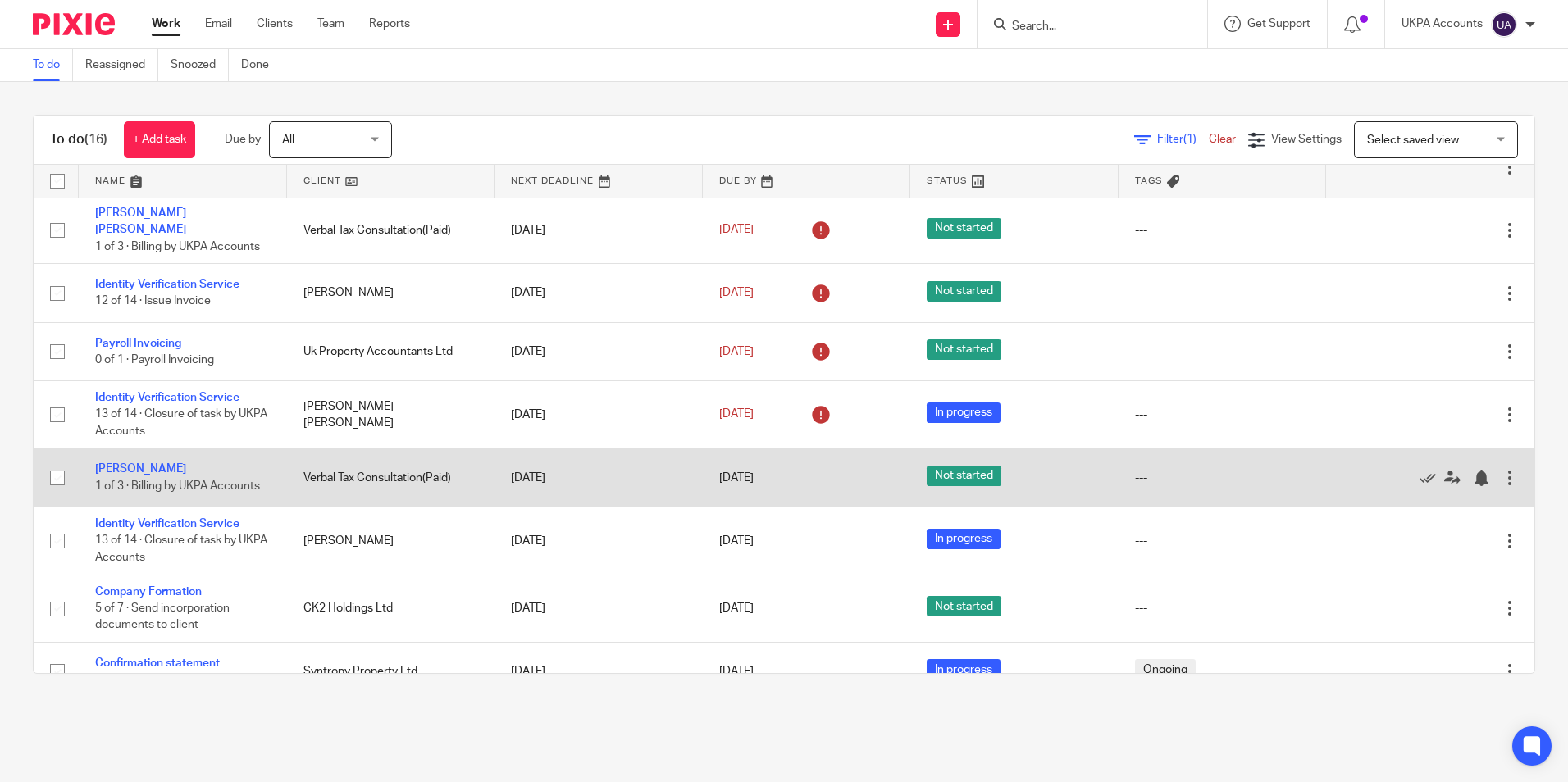
scroll to position [342, 0]
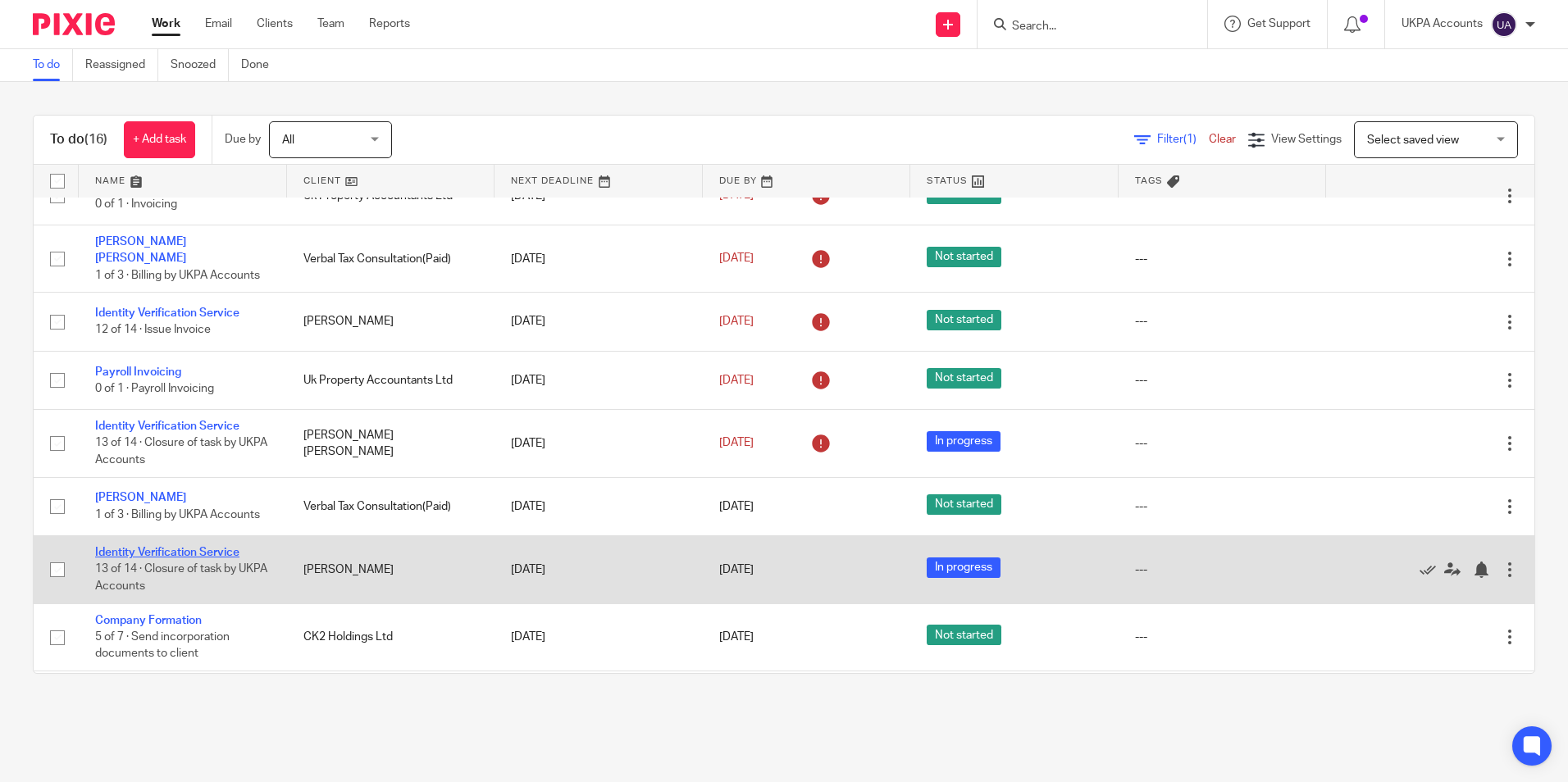
click at [212, 547] on link "Identity Verification Service" at bounding box center [168, 553] width 145 height 12
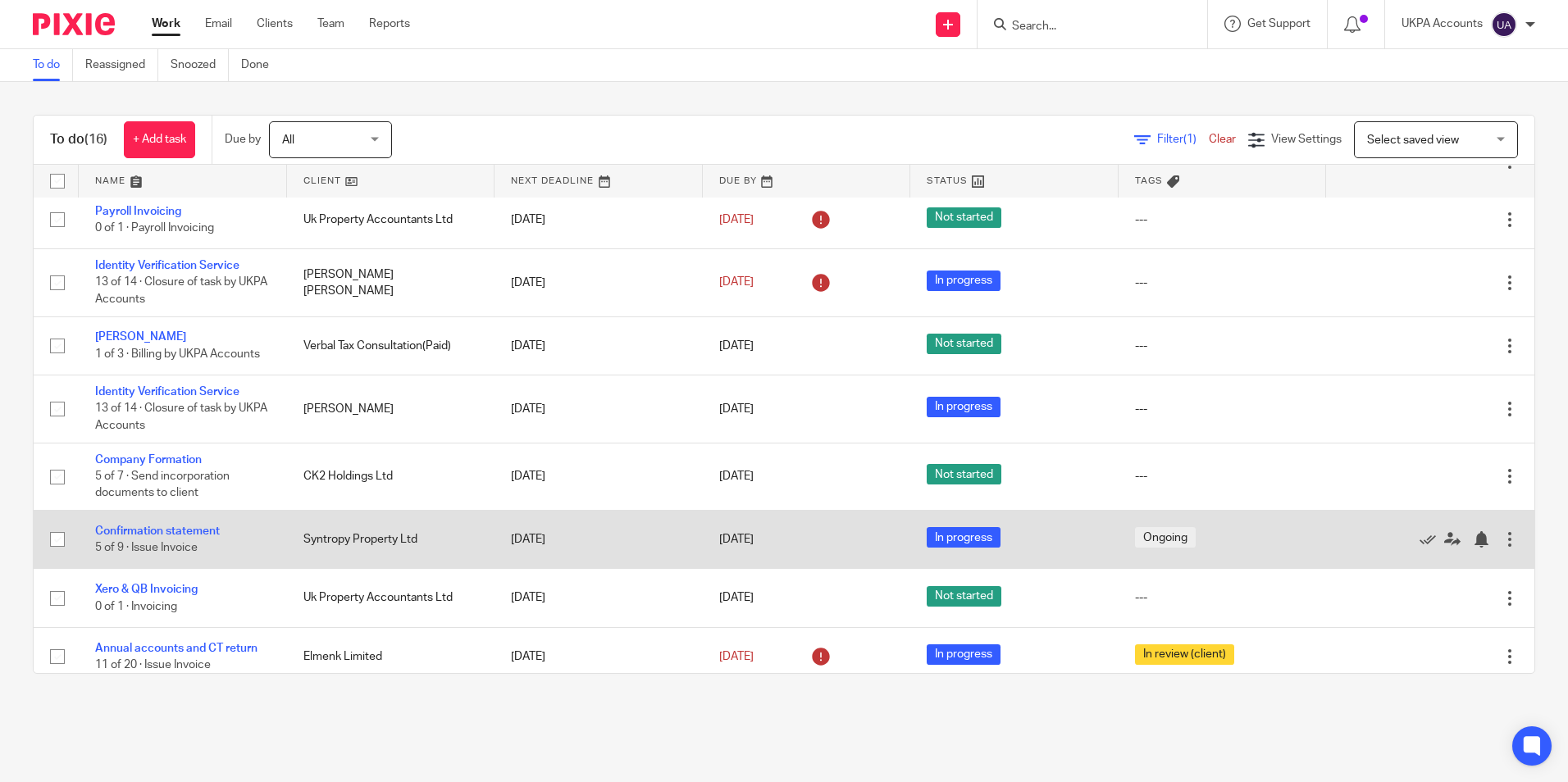
scroll to position [506, 0]
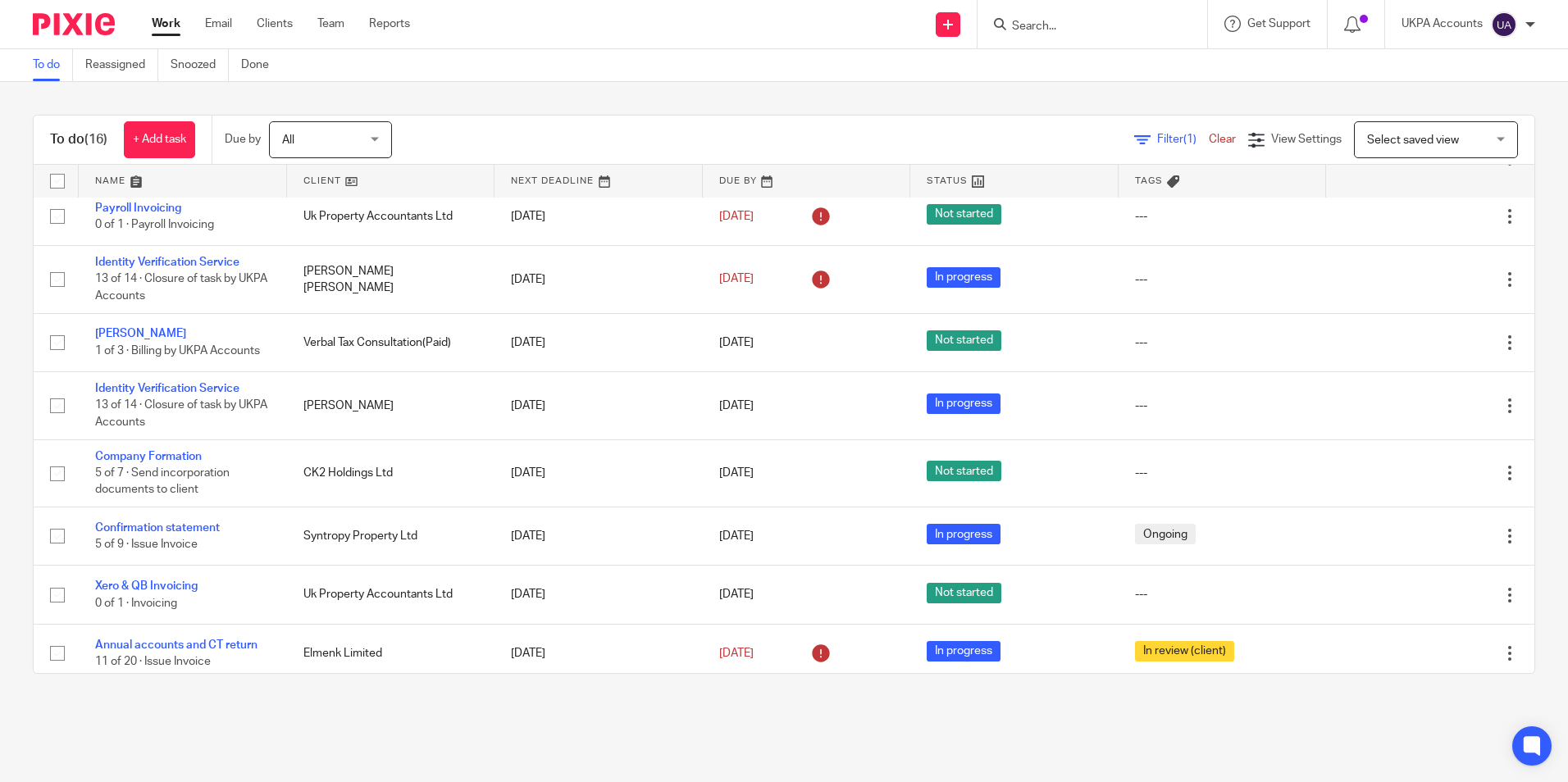
click at [351, 706] on div "To do (16) + Add task Due by All All Today Tomorrow This week Next week This mo…" at bounding box center [784, 395] width 1568 height 625
click at [38, 70] on link "To do" at bounding box center [53, 65] width 40 height 32
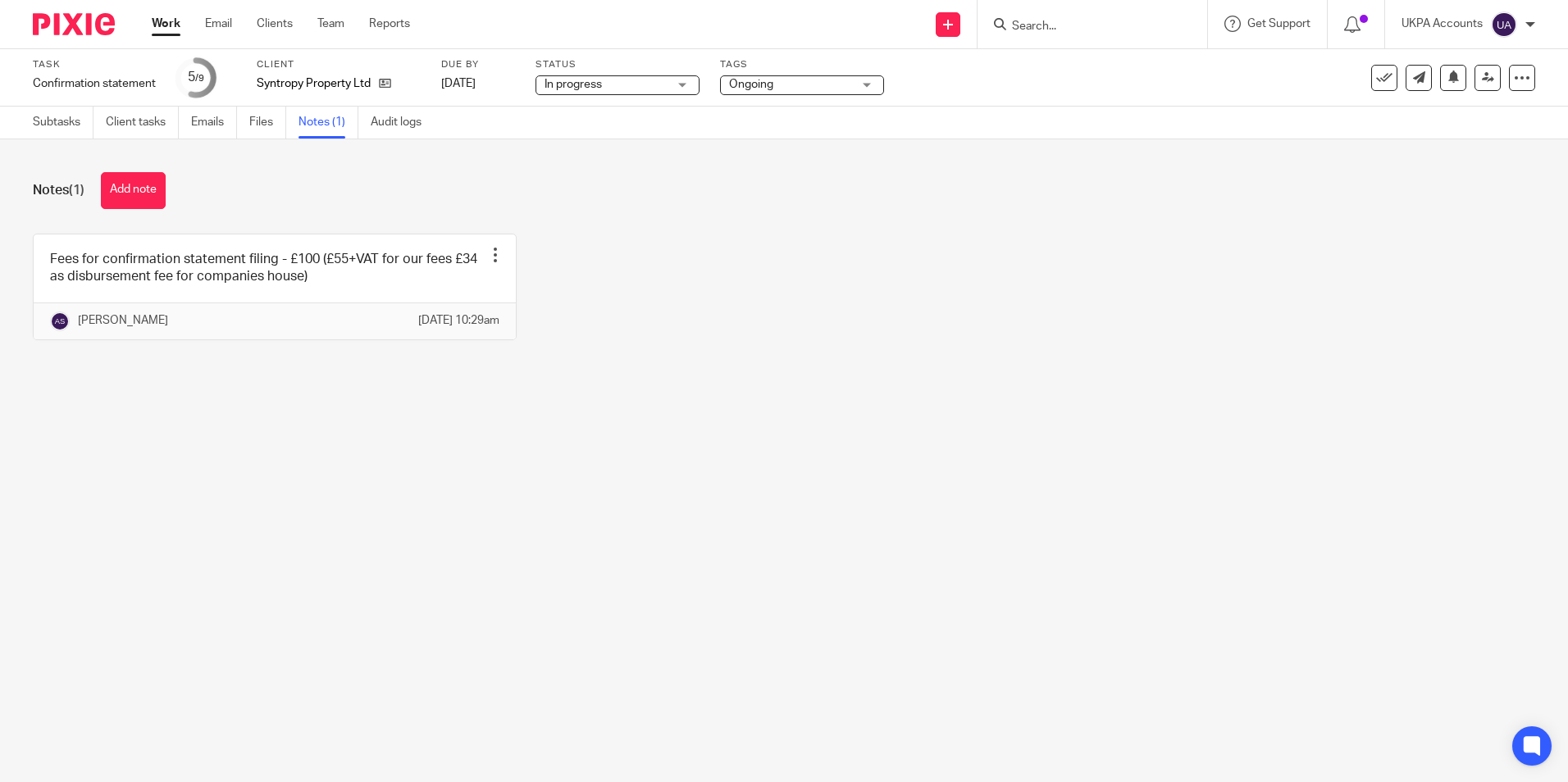
click at [348, 479] on main "Task Confirmation statement Save Confirmation statement 5 /9 Client Syntropy Pr…" at bounding box center [784, 391] width 1568 height 782
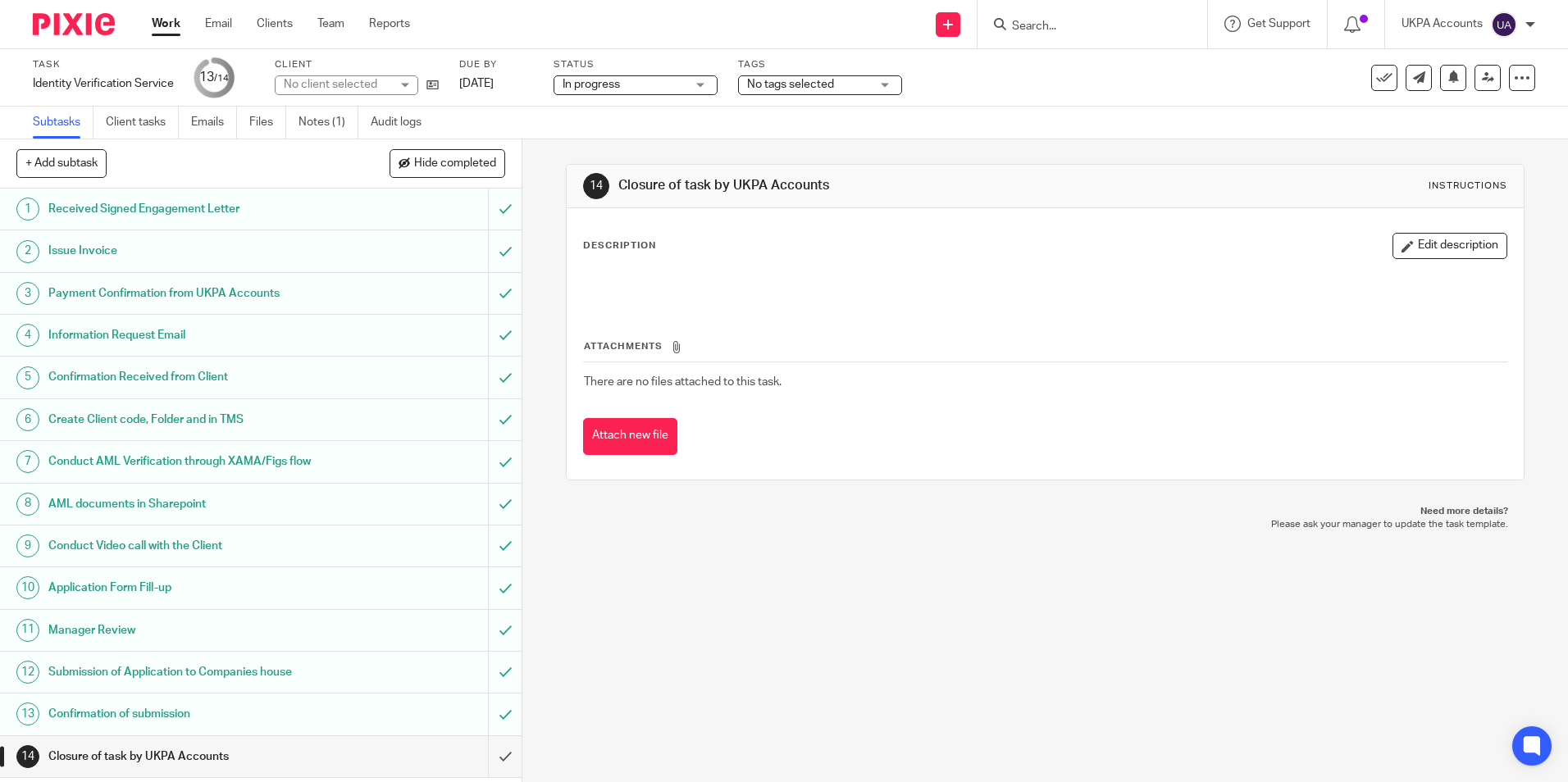
click at [321, 121] on link "Notes (1)" at bounding box center [328, 122] width 60 height 32
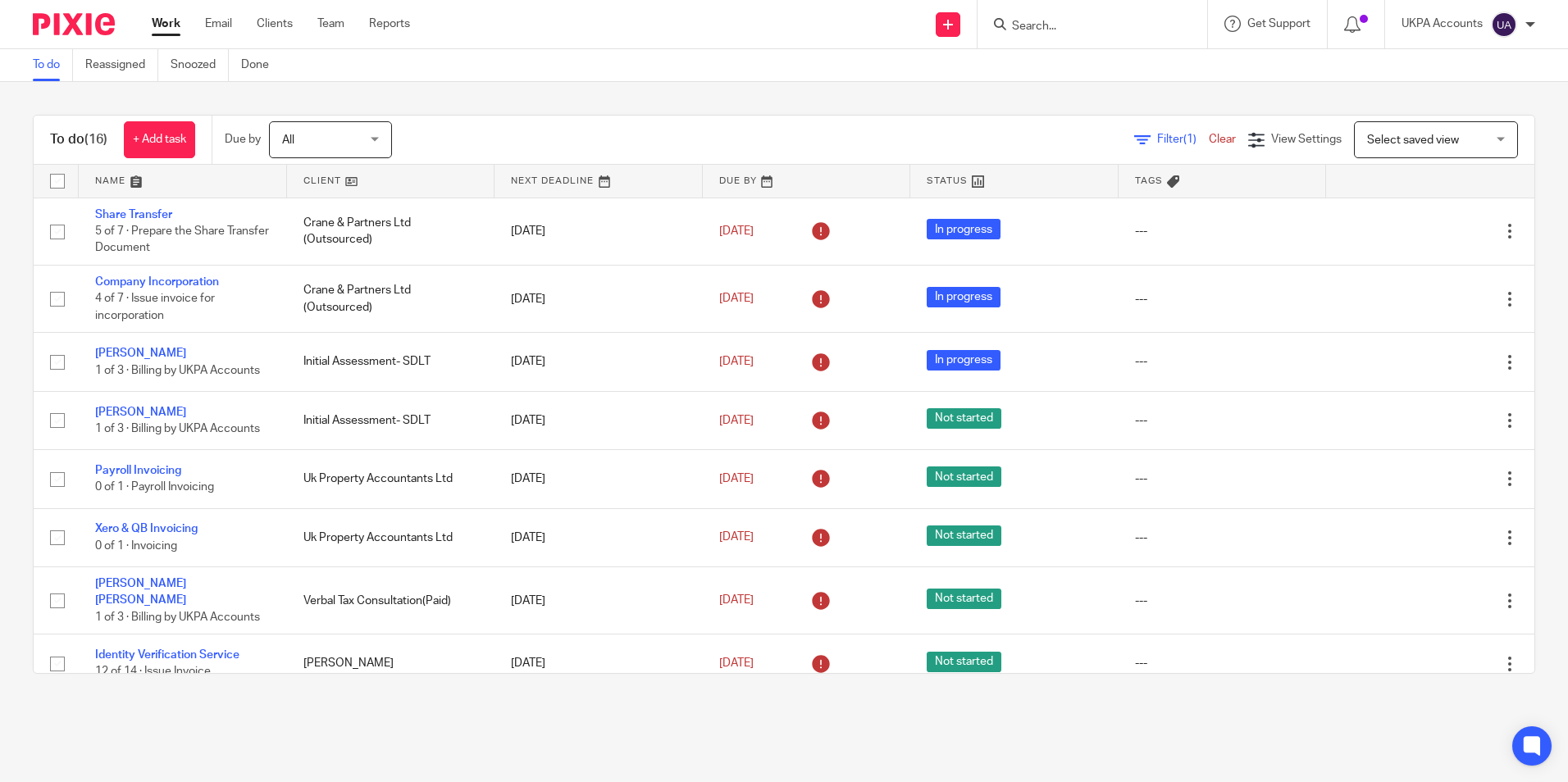
click at [48, 64] on link "To do" at bounding box center [53, 65] width 40 height 32
